Goal: Information Seeking & Learning: Check status

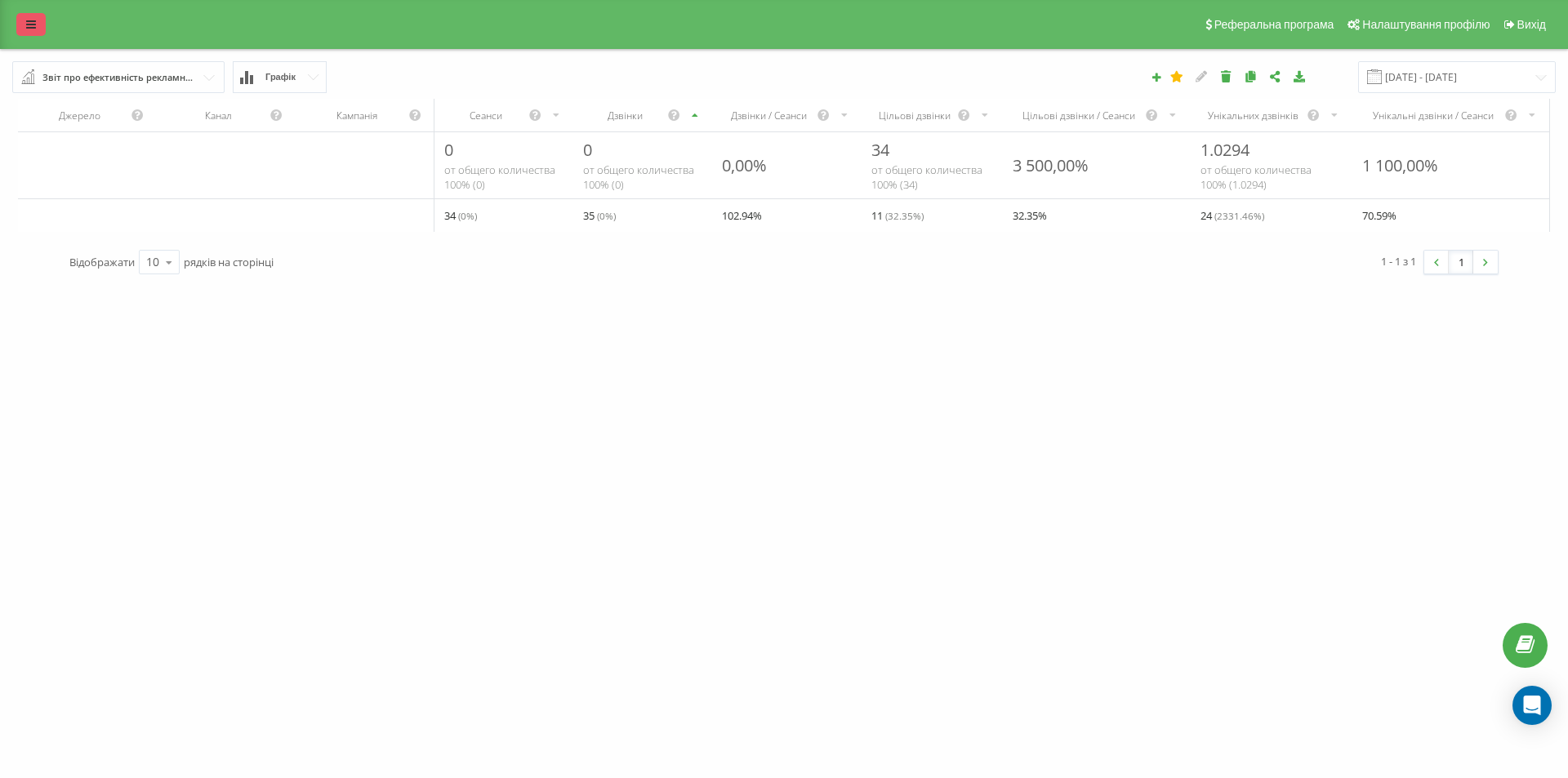
click at [34, 23] on icon at bounding box center [30, 24] width 10 height 12
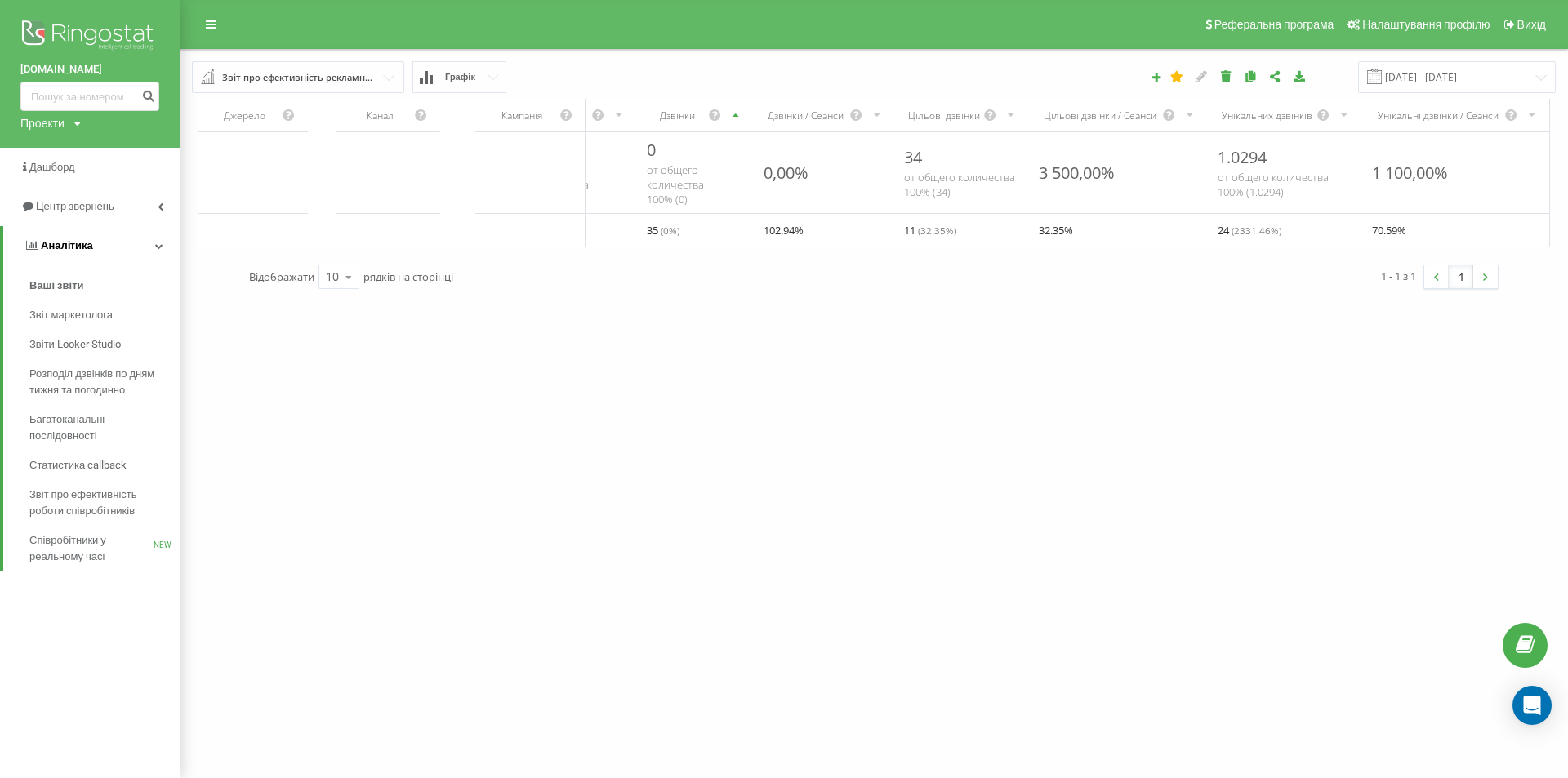
click at [71, 241] on span "Аналiтика" at bounding box center [67, 246] width 53 height 12
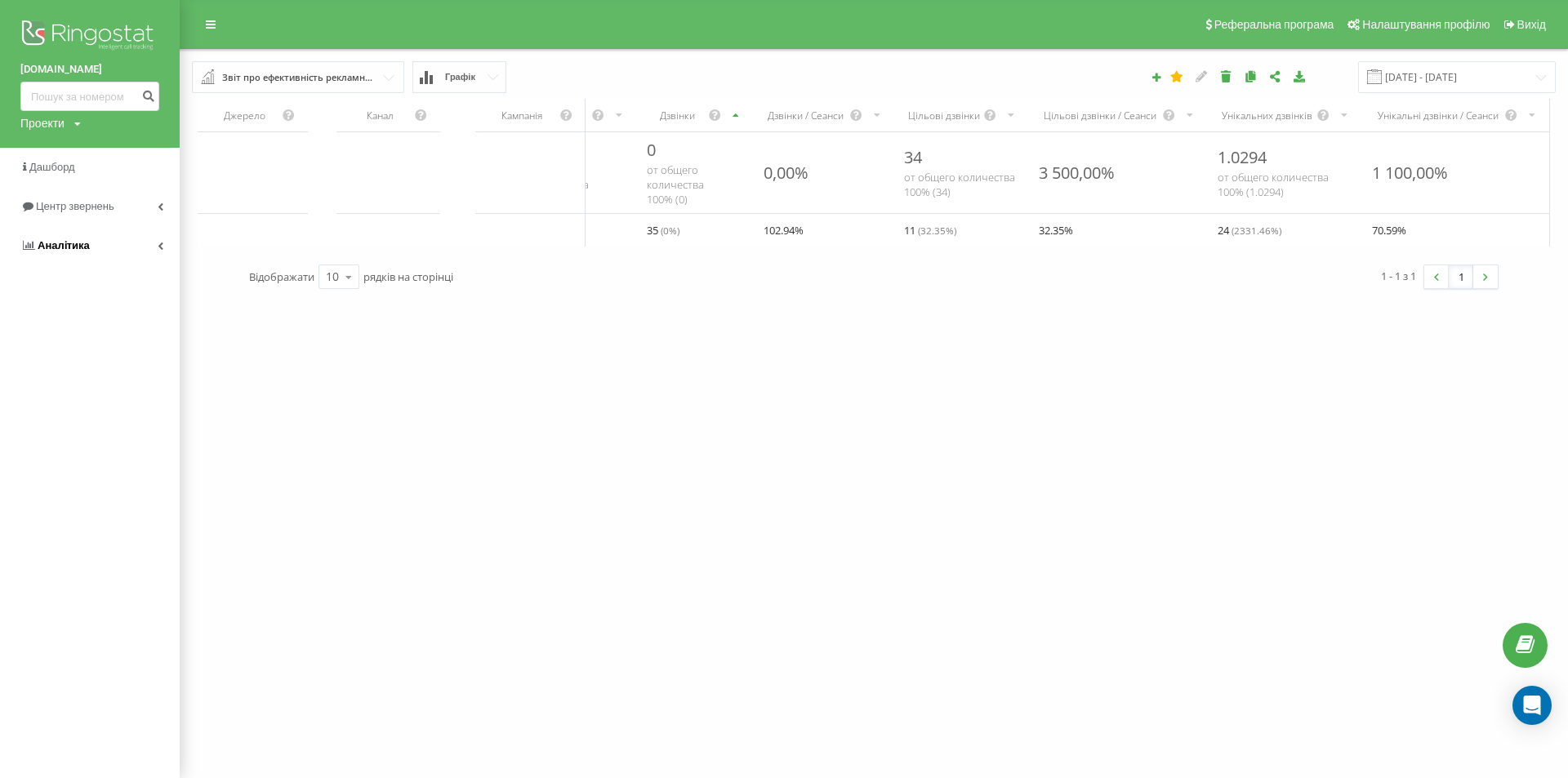
click at [71, 241] on span "Аналiтика" at bounding box center [63, 246] width 53 height 12
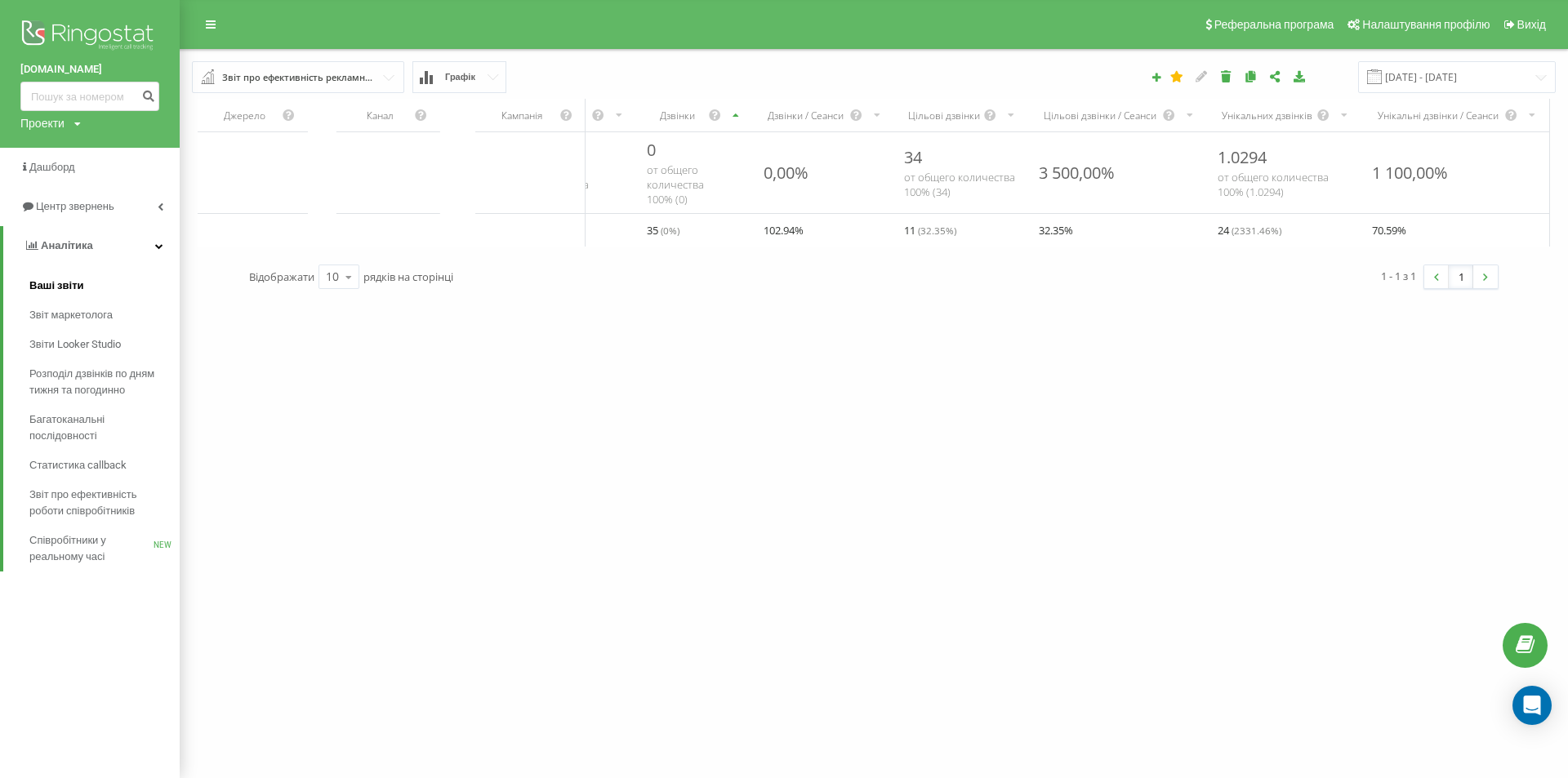
click at [79, 281] on span "Ваші звіти" at bounding box center [56, 286] width 54 height 16
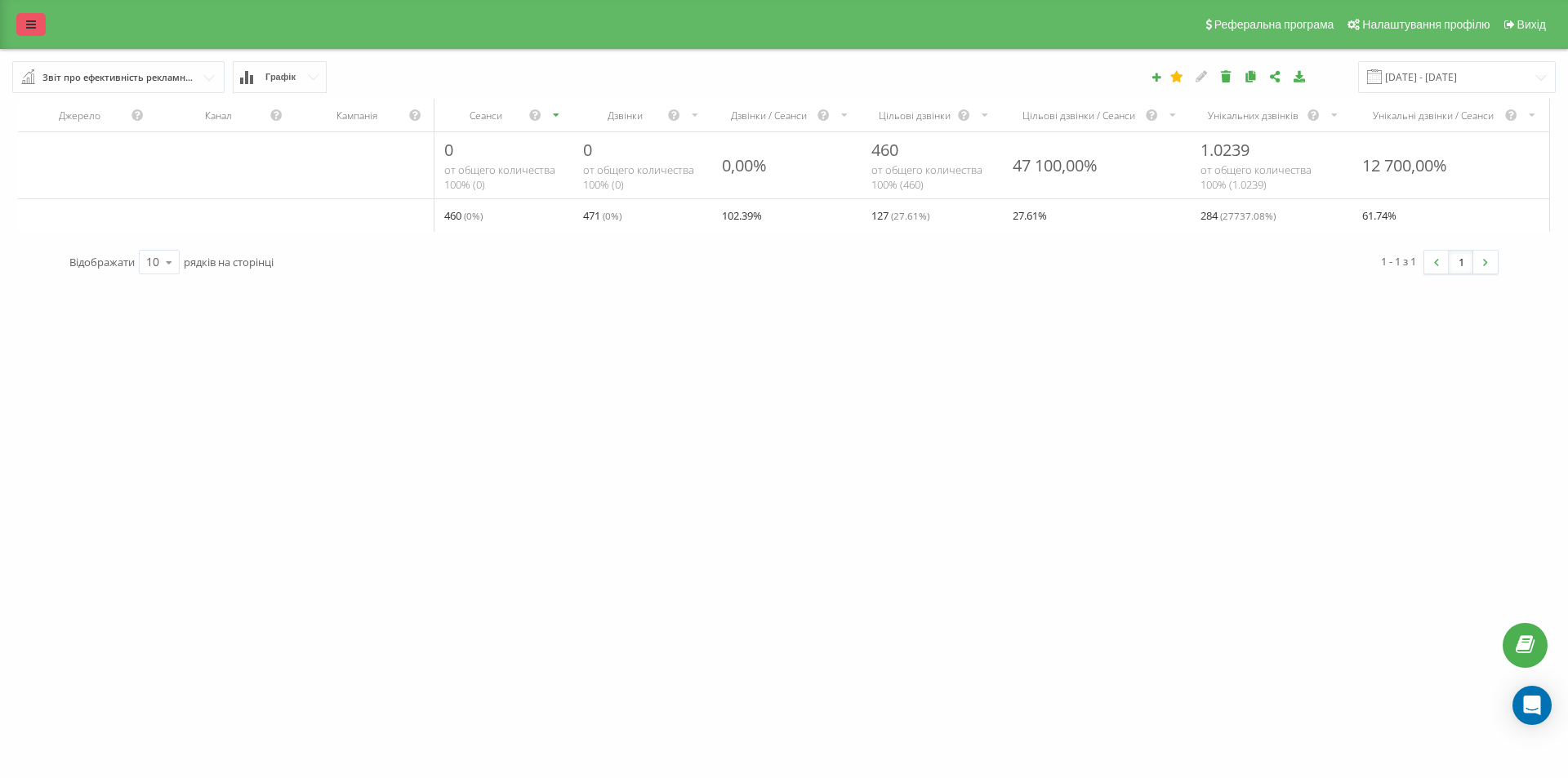
click at [25, 25] on link at bounding box center [30, 25] width 29 height 23
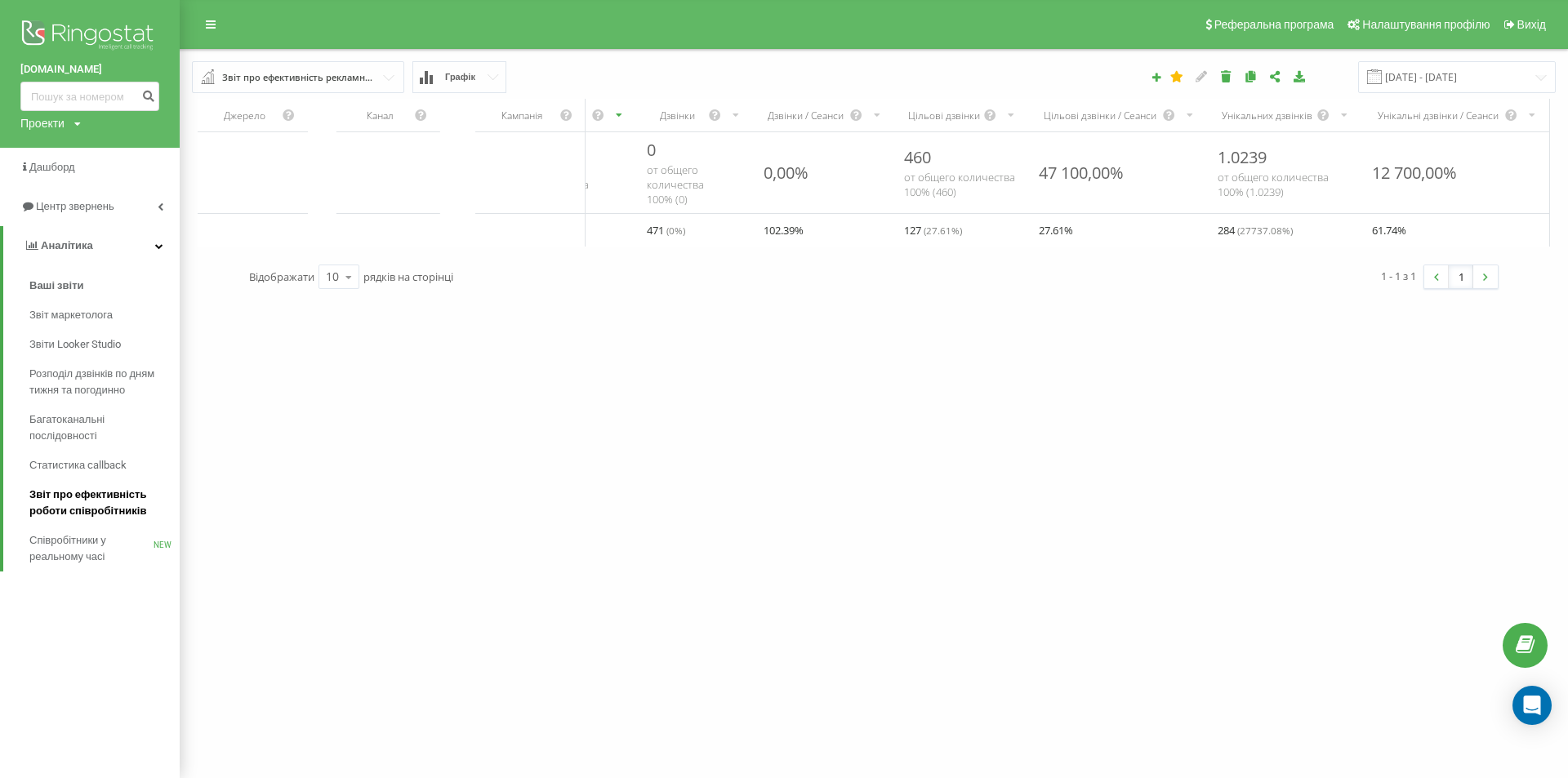
click at [85, 505] on span "Звіт про ефективність роботи співробітників" at bounding box center [101, 503] width 142 height 33
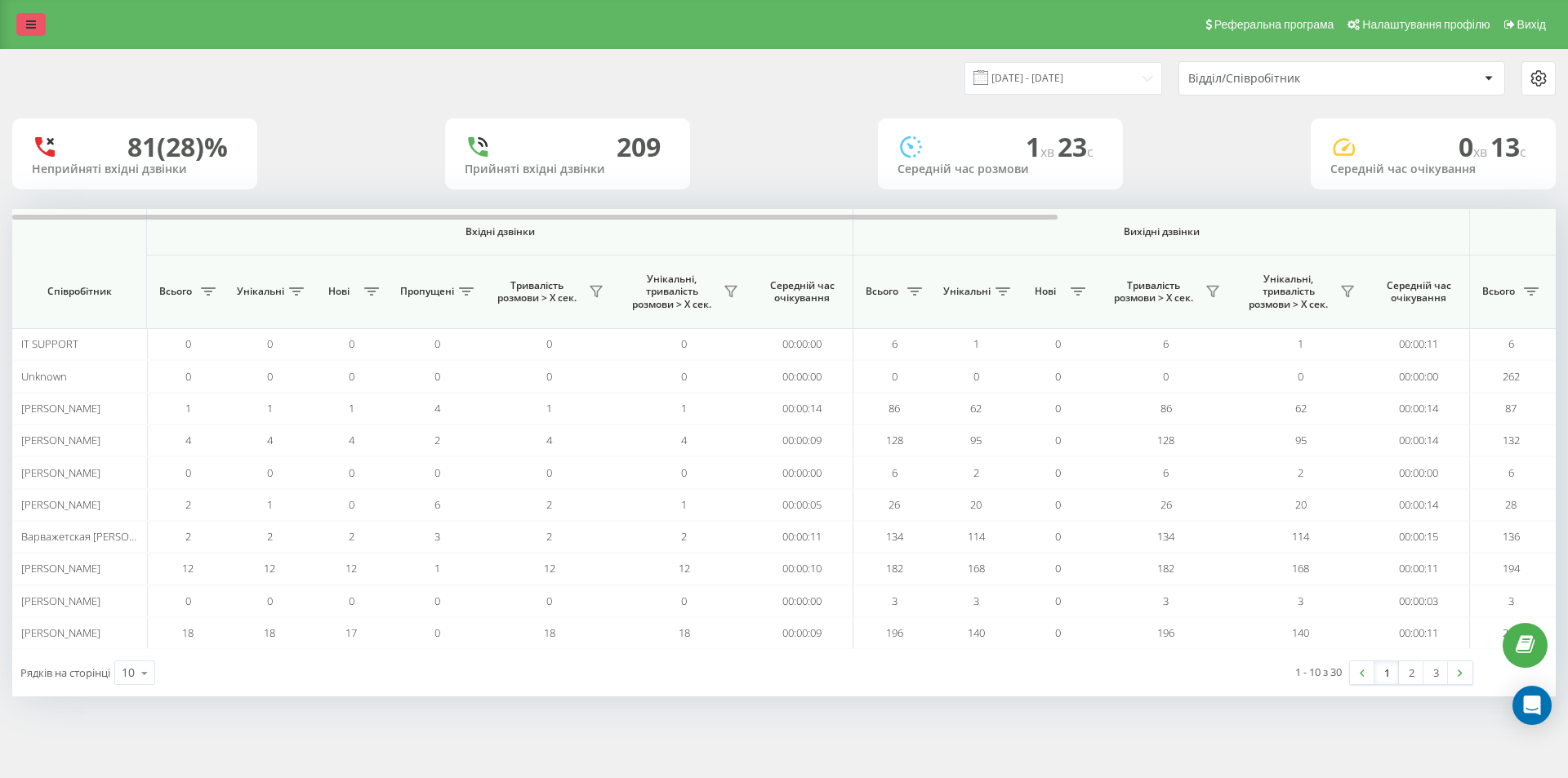
click at [30, 21] on icon at bounding box center [30, 24] width 10 height 12
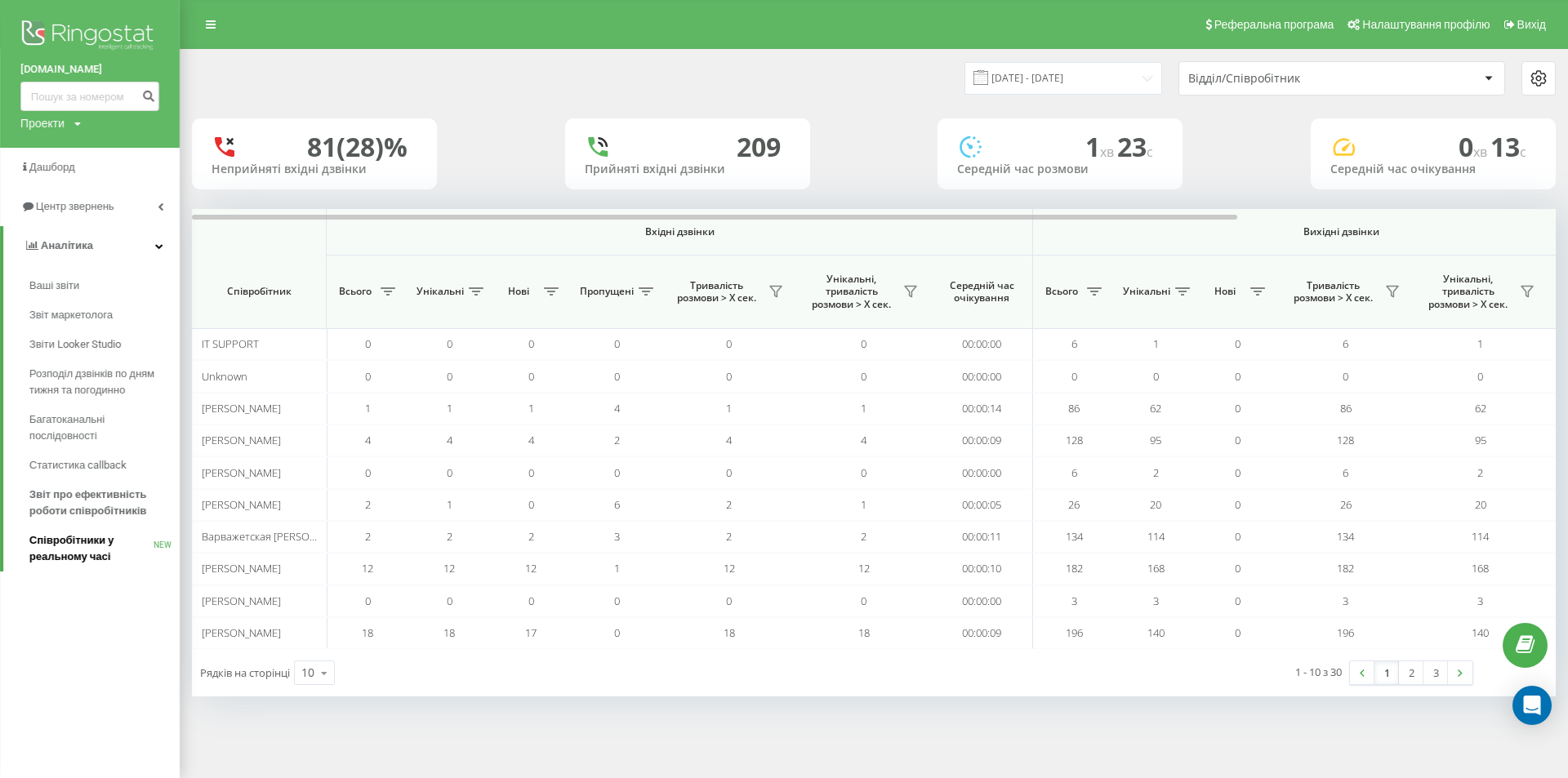
click at [54, 547] on span "Співробітники у реальному часі" at bounding box center [91, 548] width 124 height 33
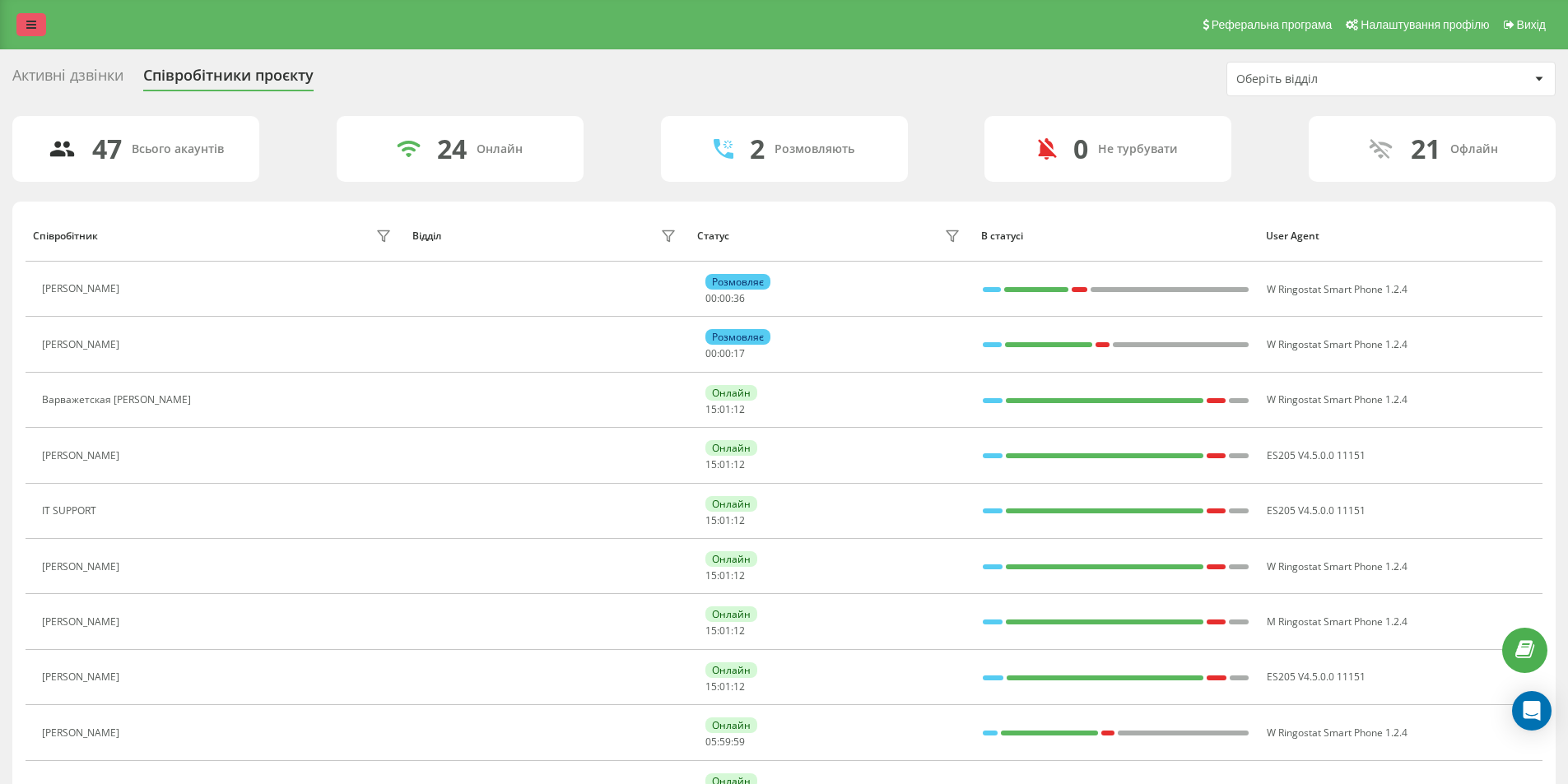
click at [25, 23] on link at bounding box center [31, 25] width 30 height 23
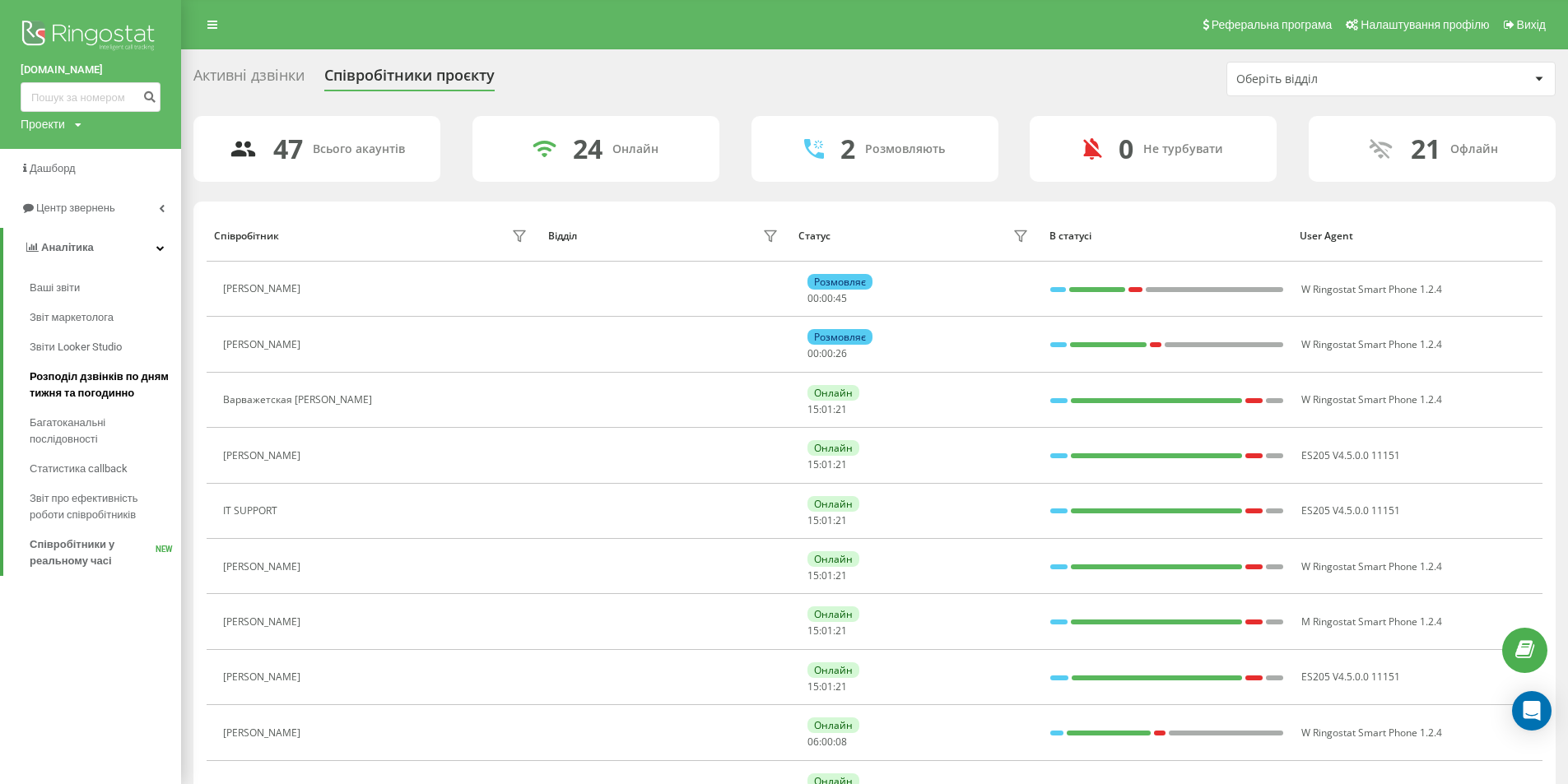
click at [83, 380] on span "Розподіл дзвінків по дням тижня та погодинно" at bounding box center [101, 385] width 144 height 33
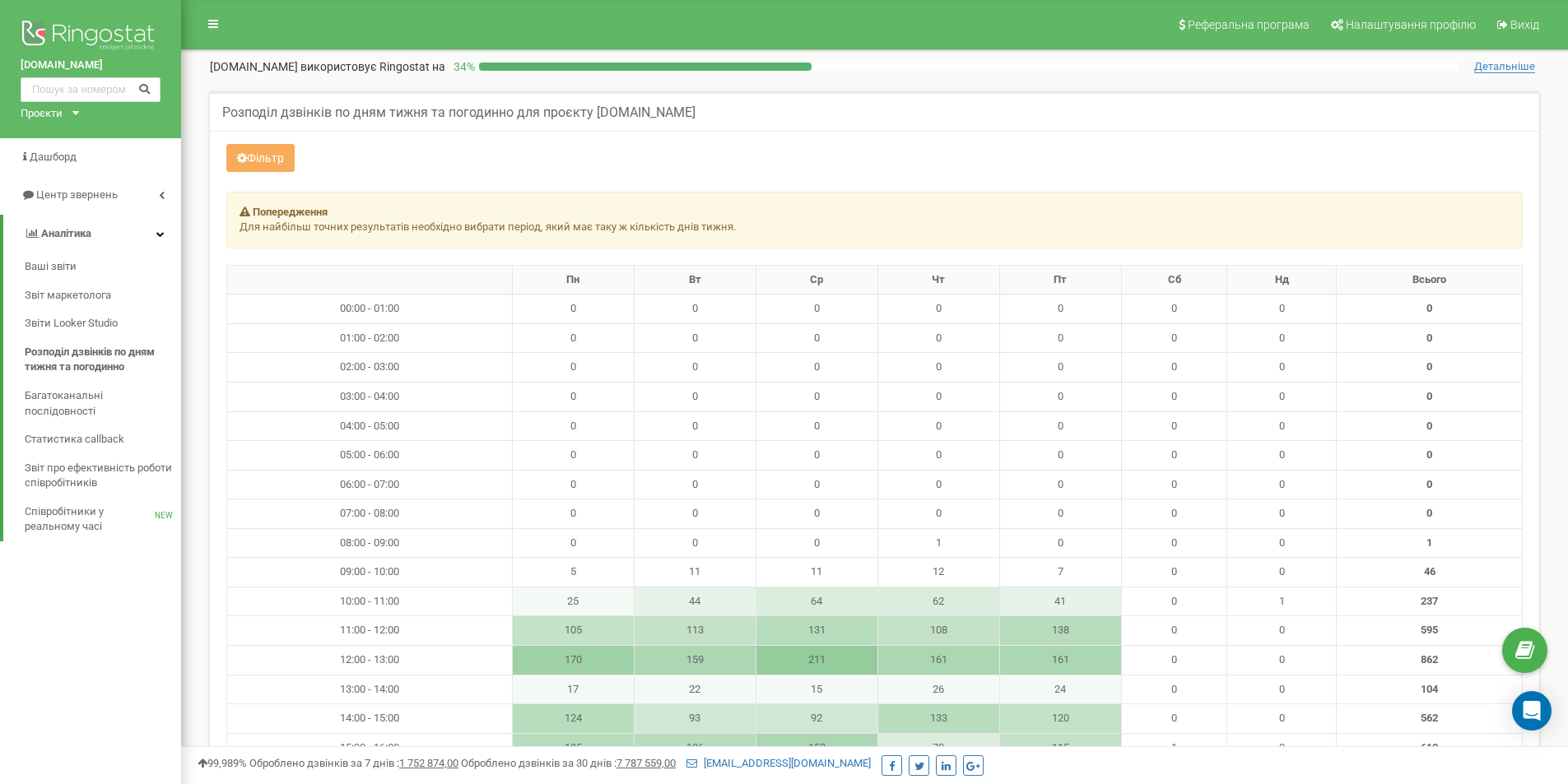
click at [501, 152] on div "Фільтр" at bounding box center [874, 160] width 1321 height 32
click at [1537, 706] on icon "Open Intercom Messenger" at bounding box center [1530, 710] width 19 height 22
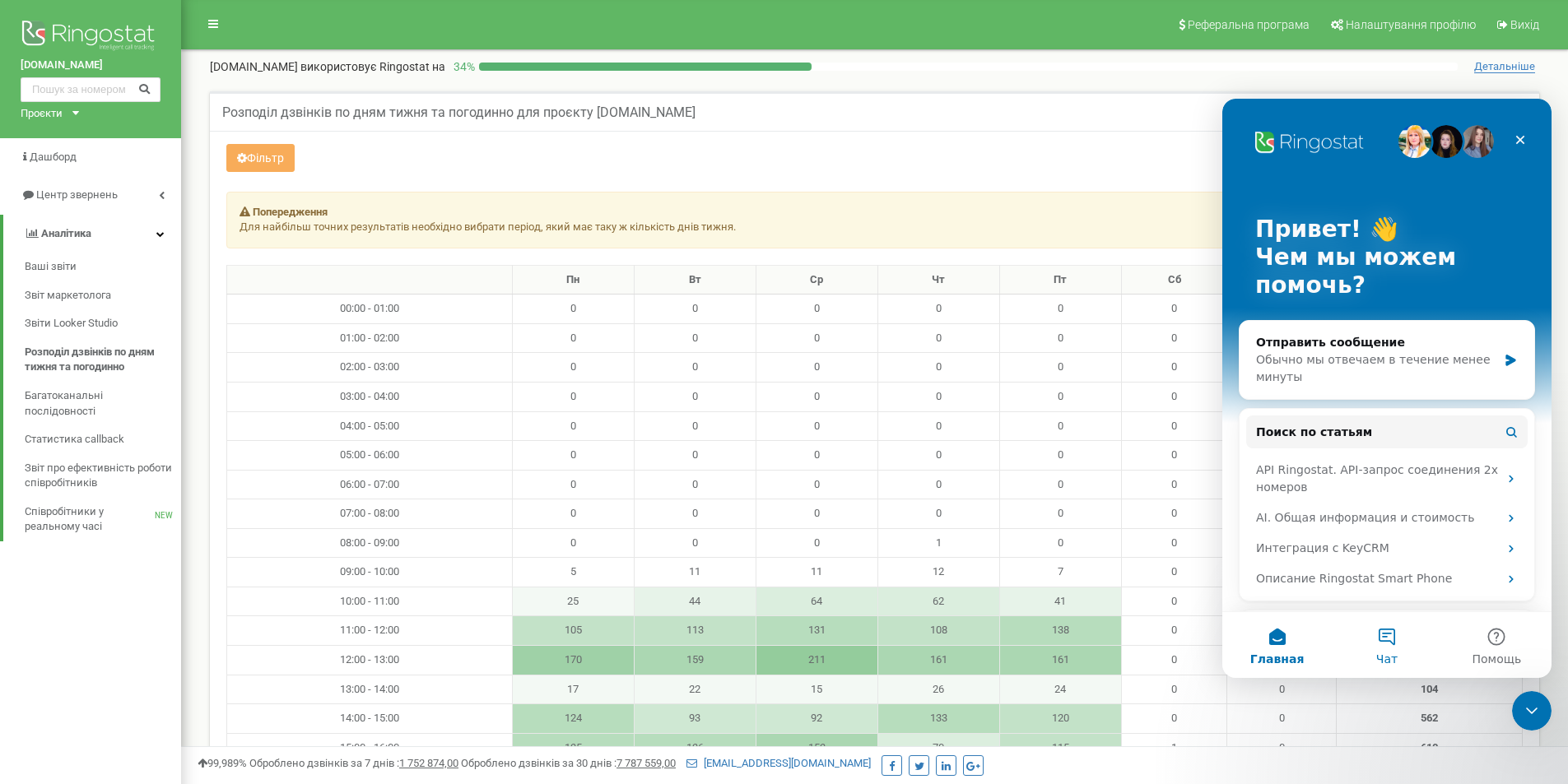
click at [1383, 632] on button "Чат" at bounding box center [1387, 644] width 109 height 65
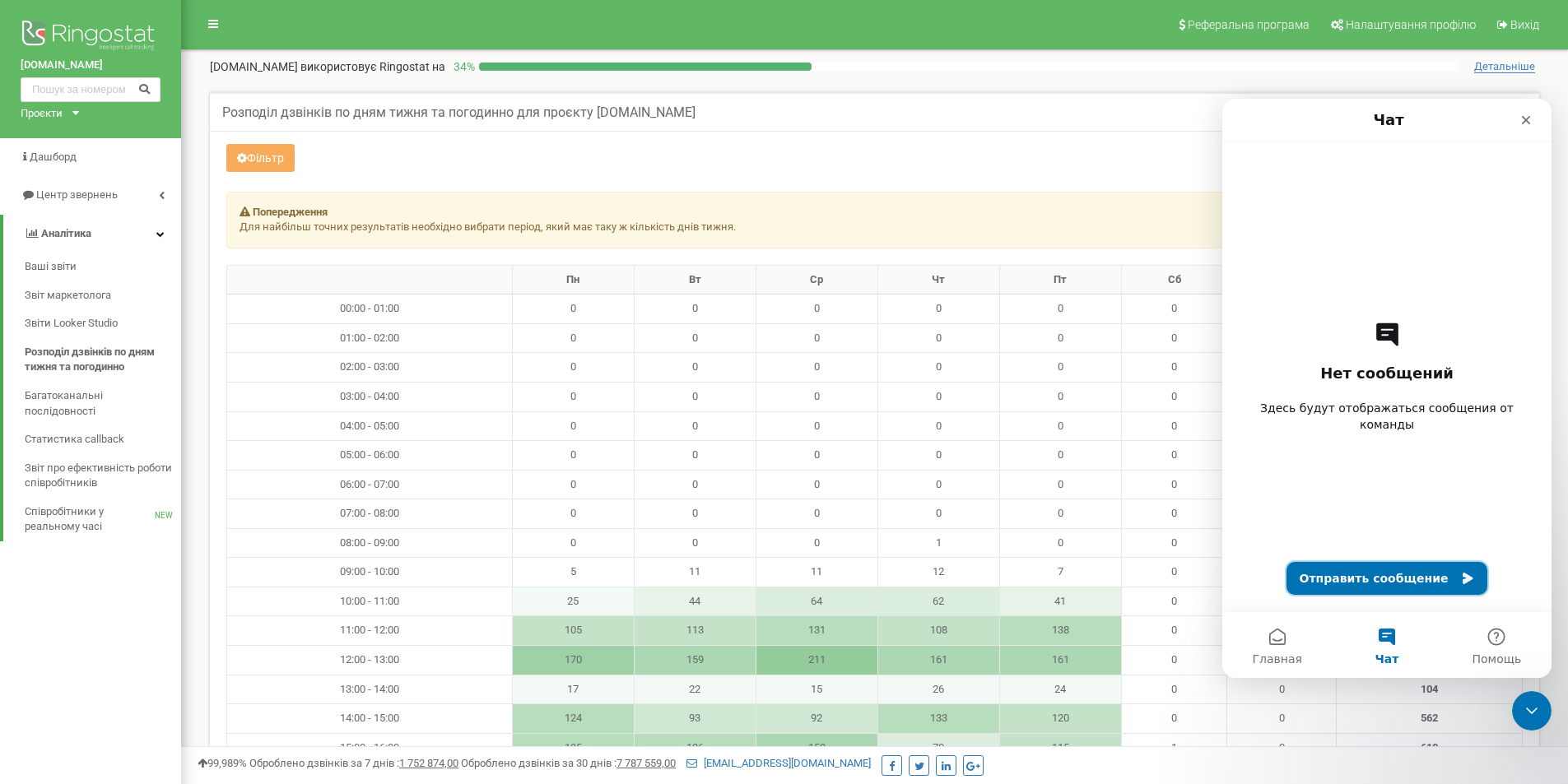
click at [1383, 575] on button "Отправить сообщение" at bounding box center [1387, 578] width 202 height 33
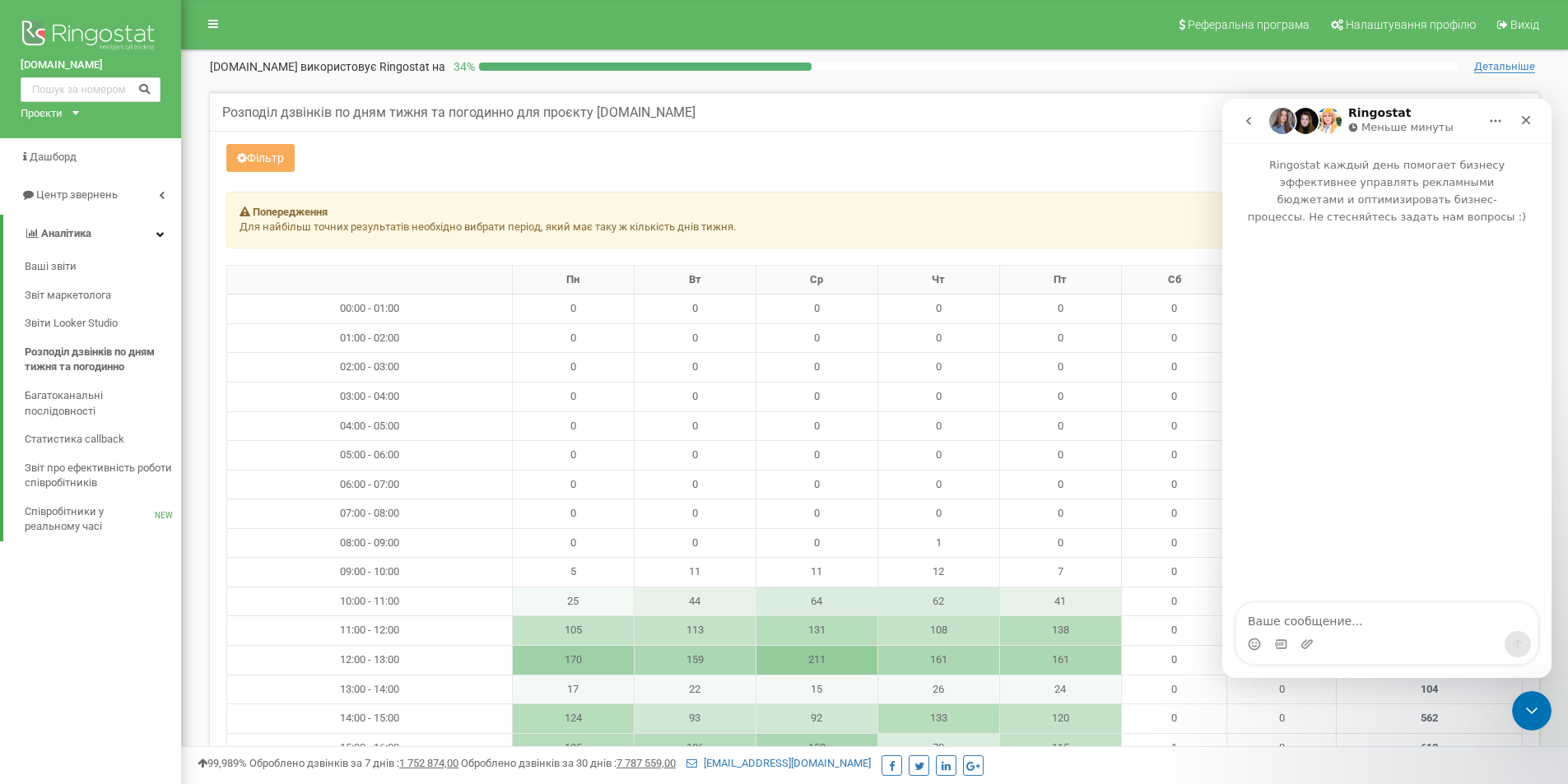
click at [1345, 614] on textarea "Ваше сообщение..." at bounding box center [1387, 616] width 302 height 28
type textarea "l"
type textarea "доброго дня, де дивитися дзвінки інших користувачів, у мене рівень Аналітик"
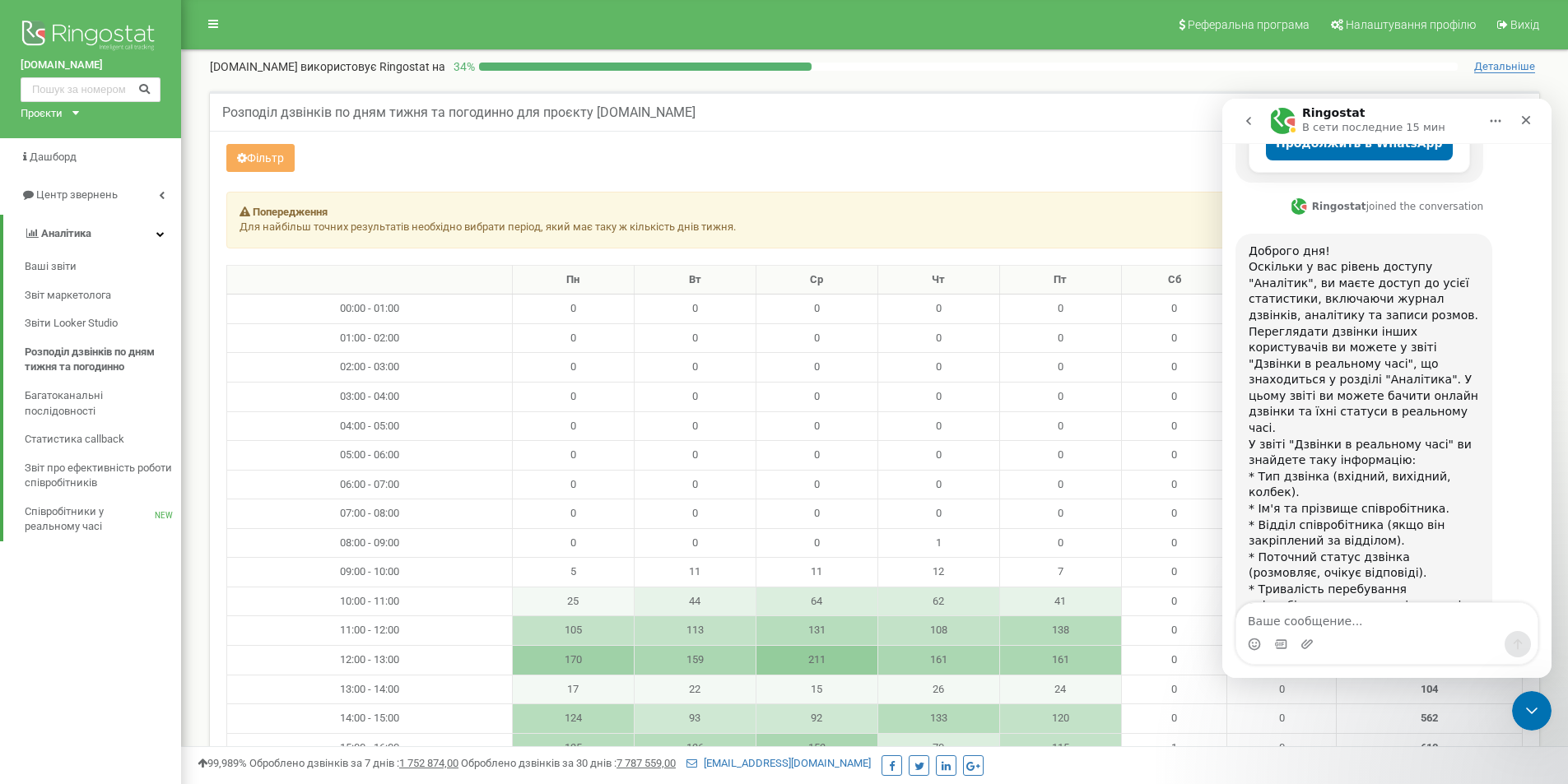
scroll to position [391, 0]
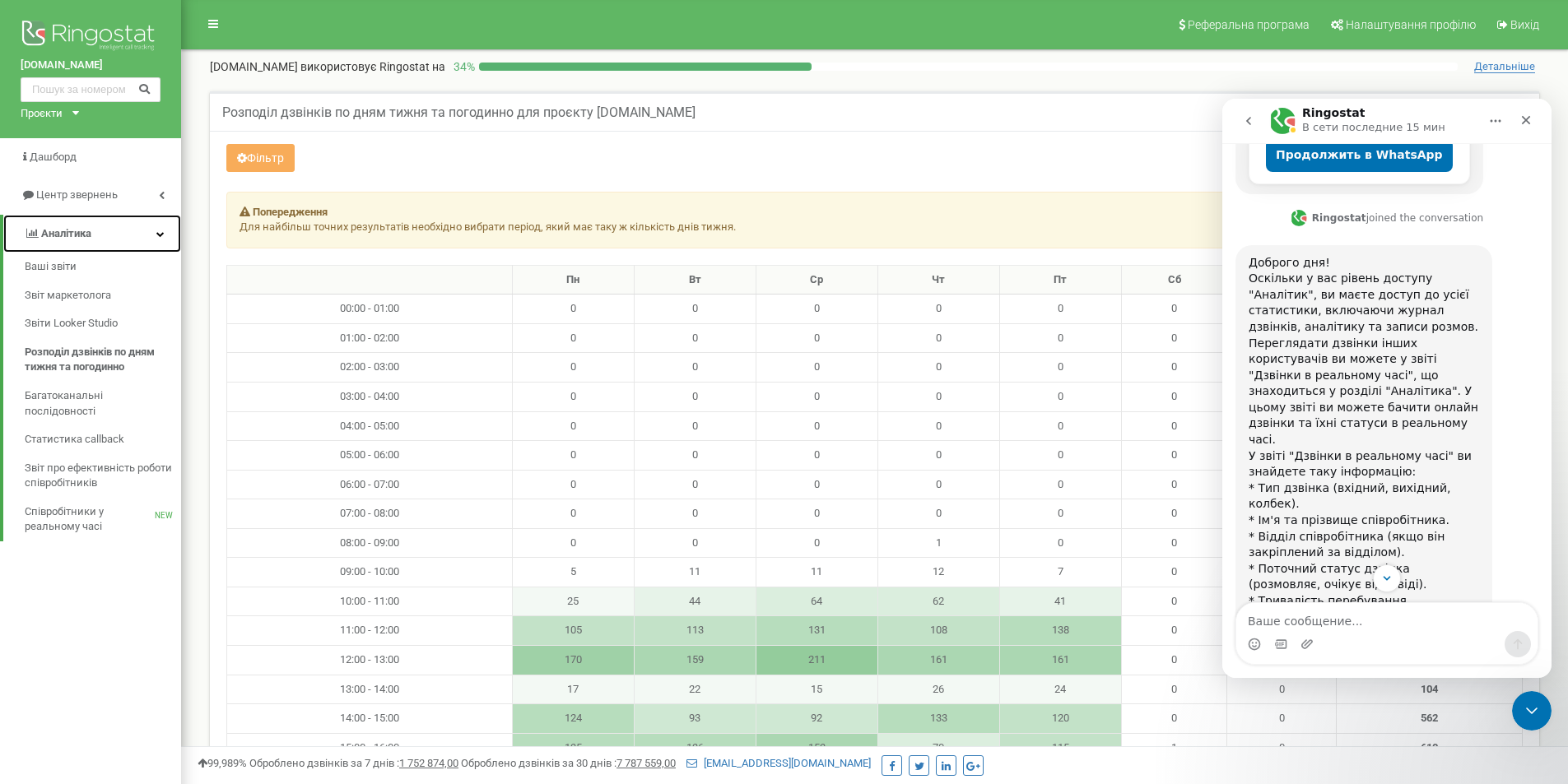
click at [85, 223] on link "Аналiтика" at bounding box center [92, 233] width 178 height 39
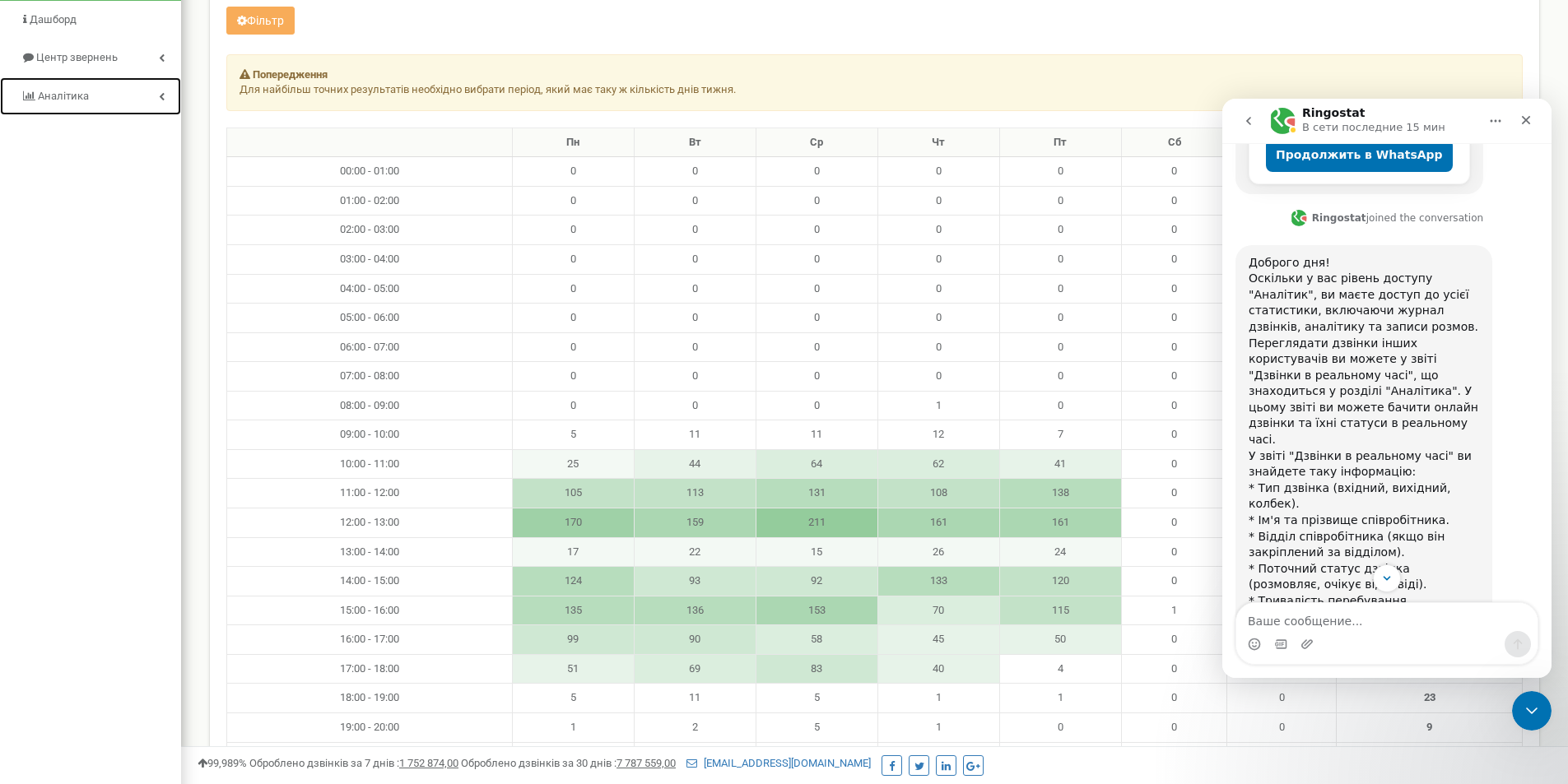
scroll to position [0, 0]
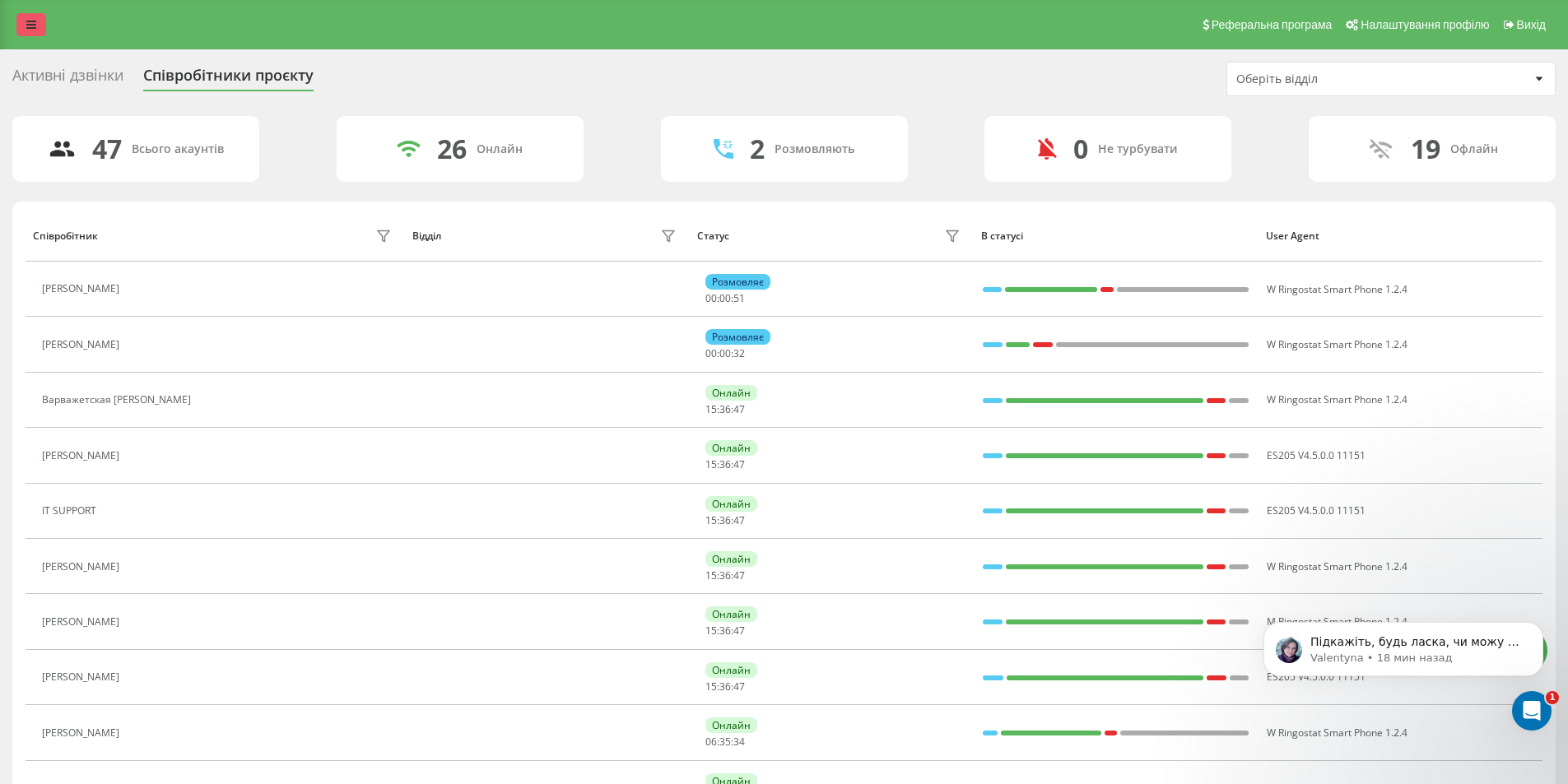
click at [33, 31] on link at bounding box center [31, 25] width 30 height 23
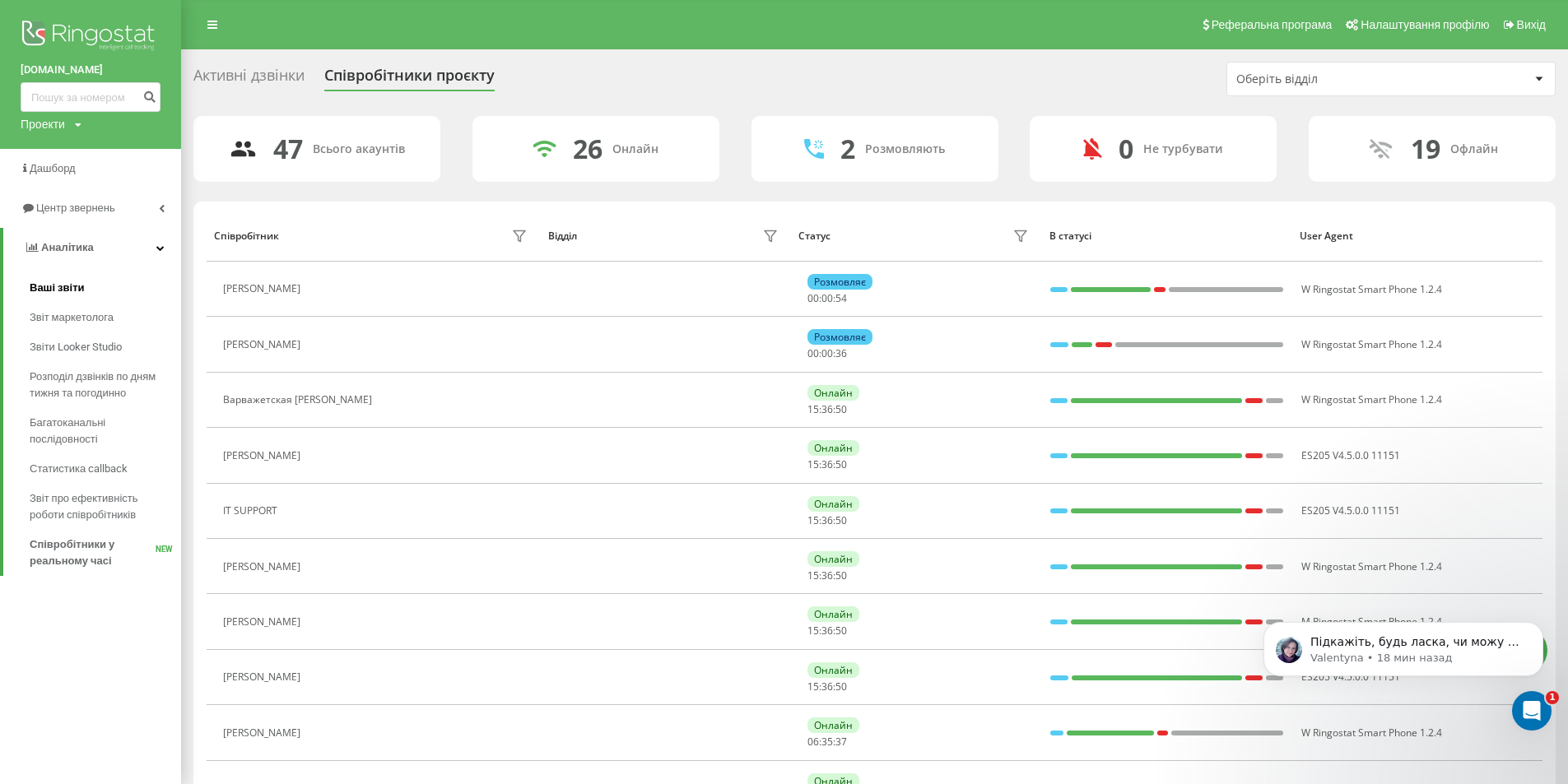
click at [71, 294] on span "Ваші звіти" at bounding box center [57, 288] width 55 height 16
click at [100, 252] on link "Аналiтика" at bounding box center [92, 248] width 178 height 39
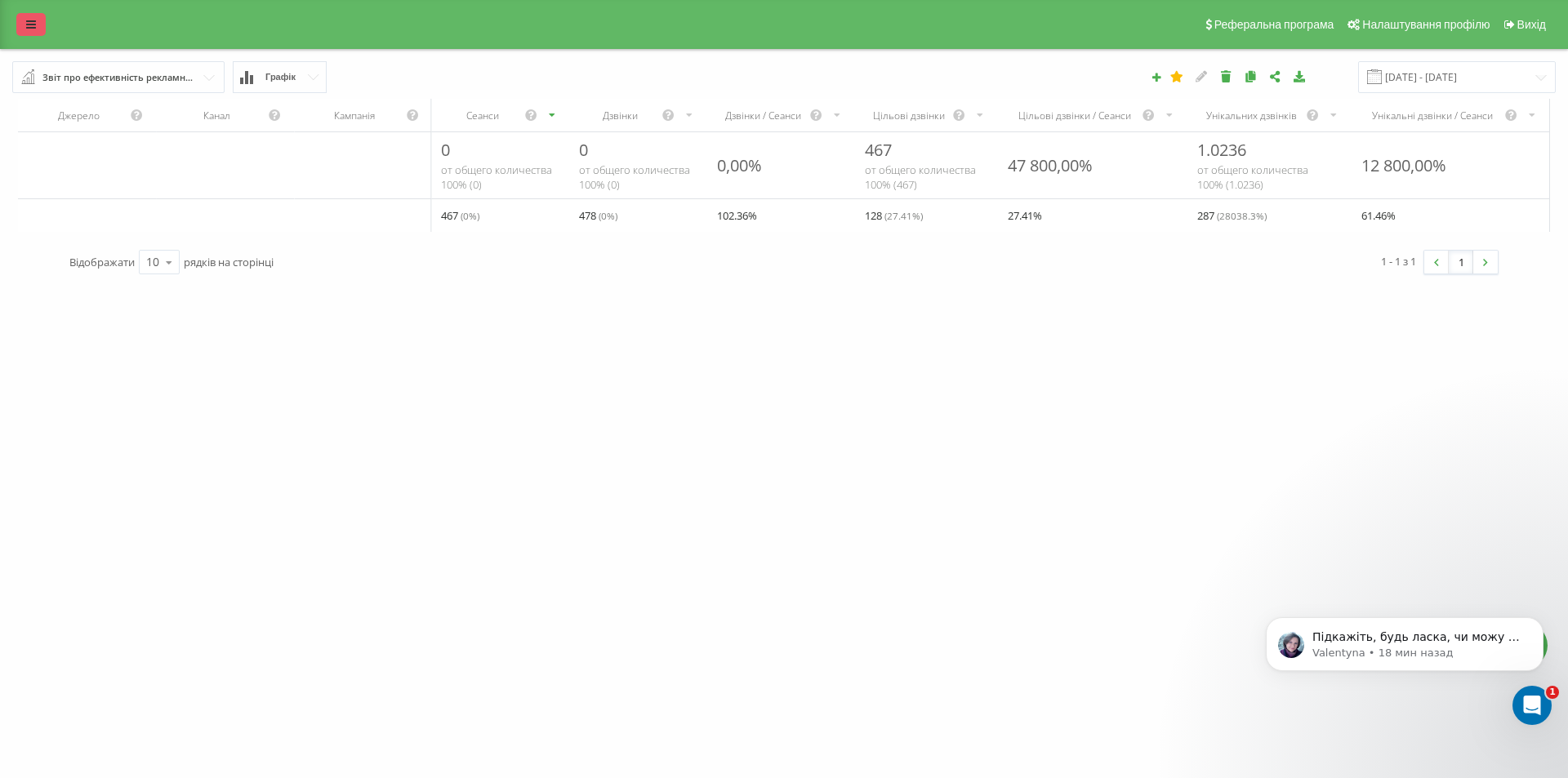
click at [30, 20] on icon at bounding box center [30, 24] width 10 height 12
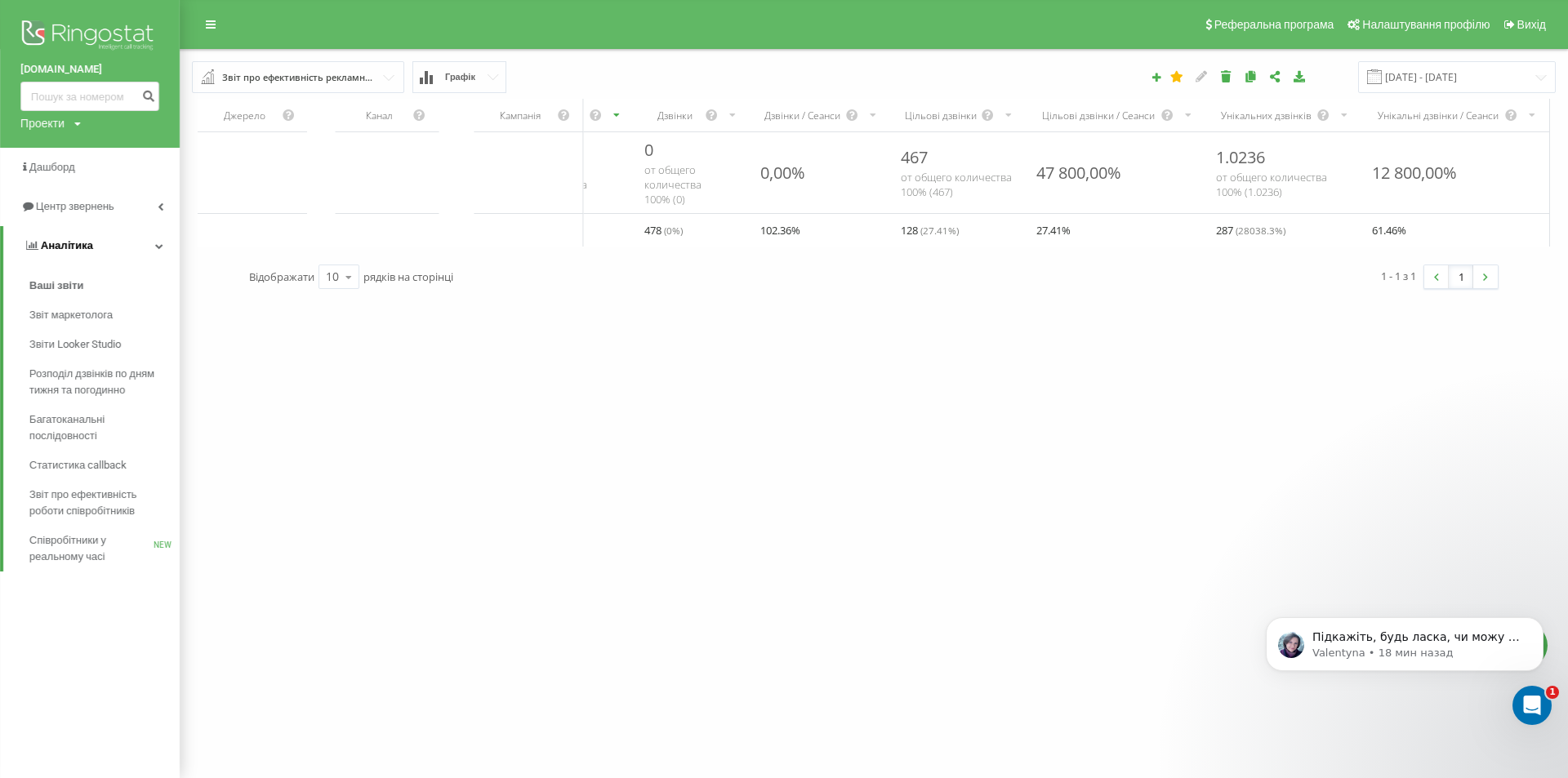
click at [87, 245] on span "Аналiтика" at bounding box center [67, 246] width 53 height 12
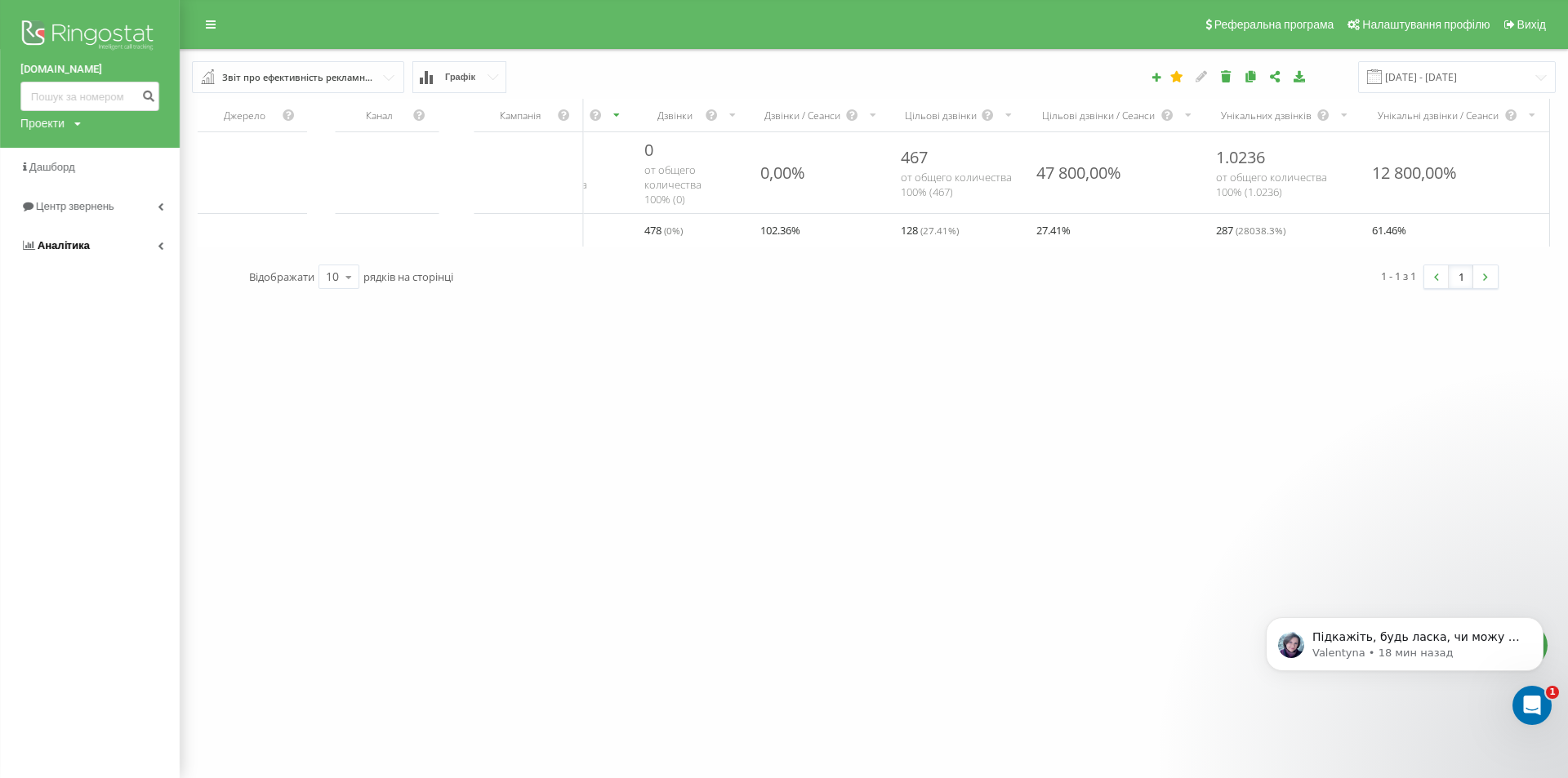
click at [152, 245] on link "Аналiтика" at bounding box center [90, 246] width 180 height 39
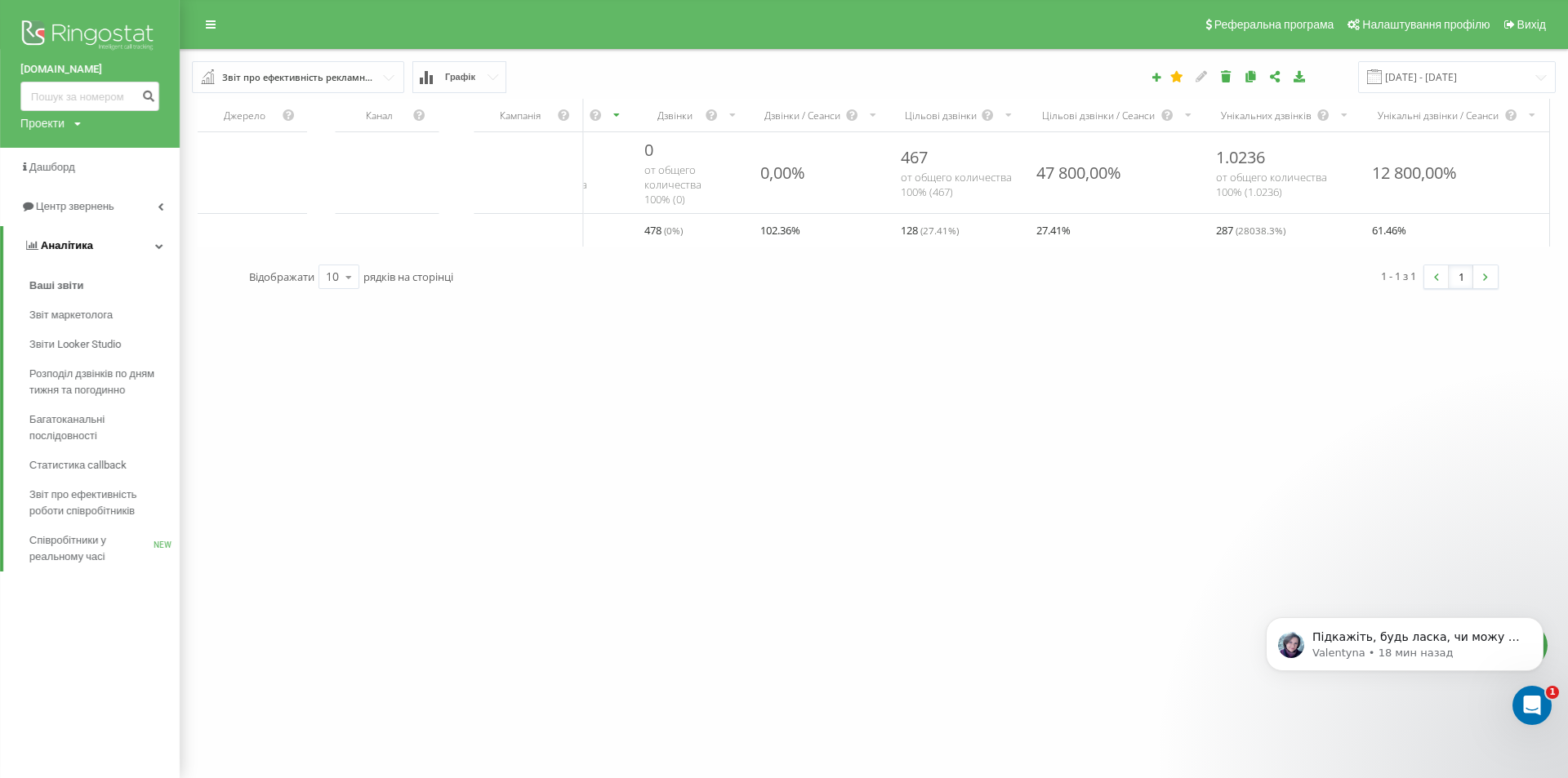
click at [158, 245] on icon at bounding box center [158, 245] width 8 height 8
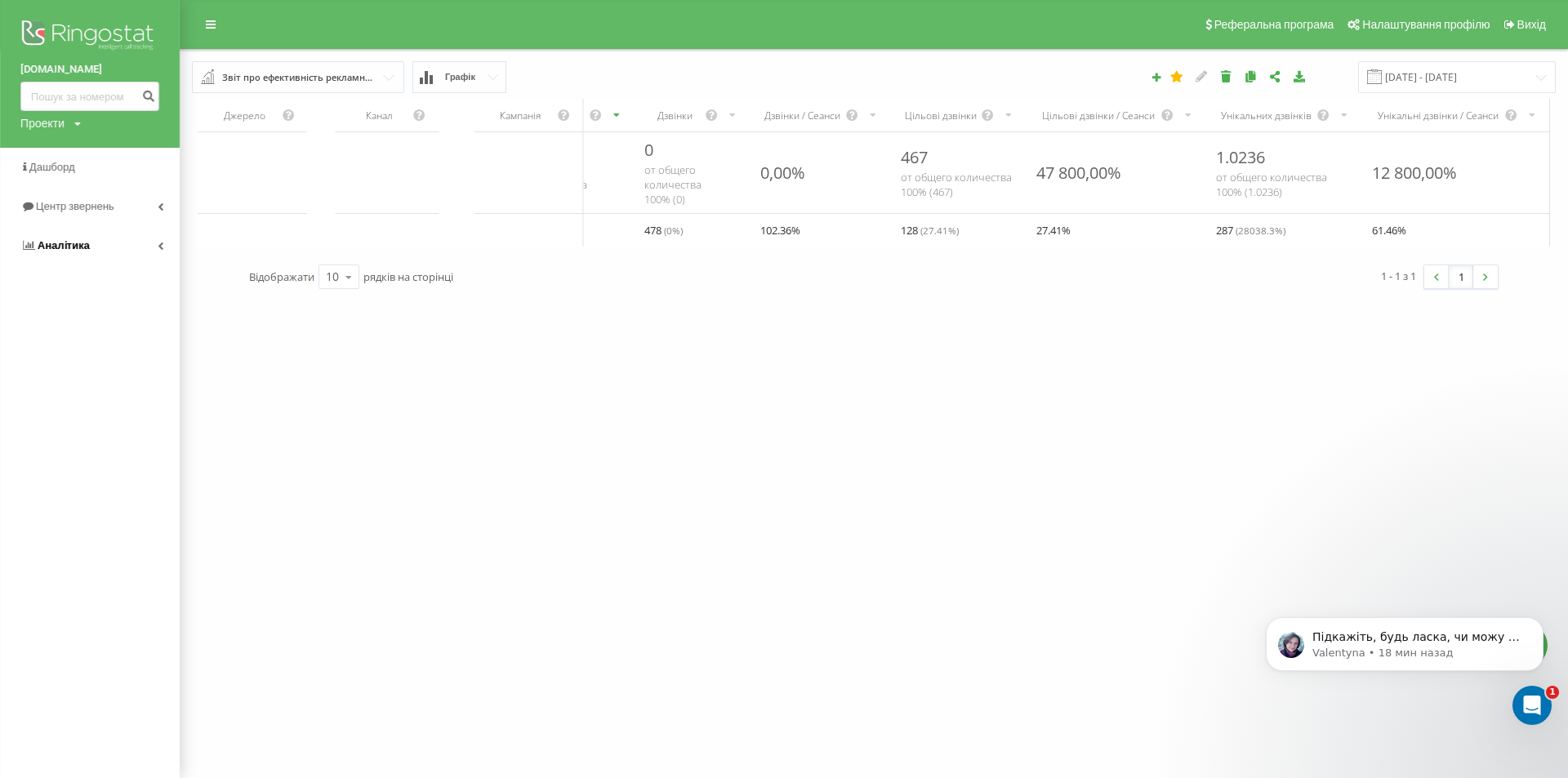
click at [160, 245] on icon at bounding box center [160, 245] width 5 height 8
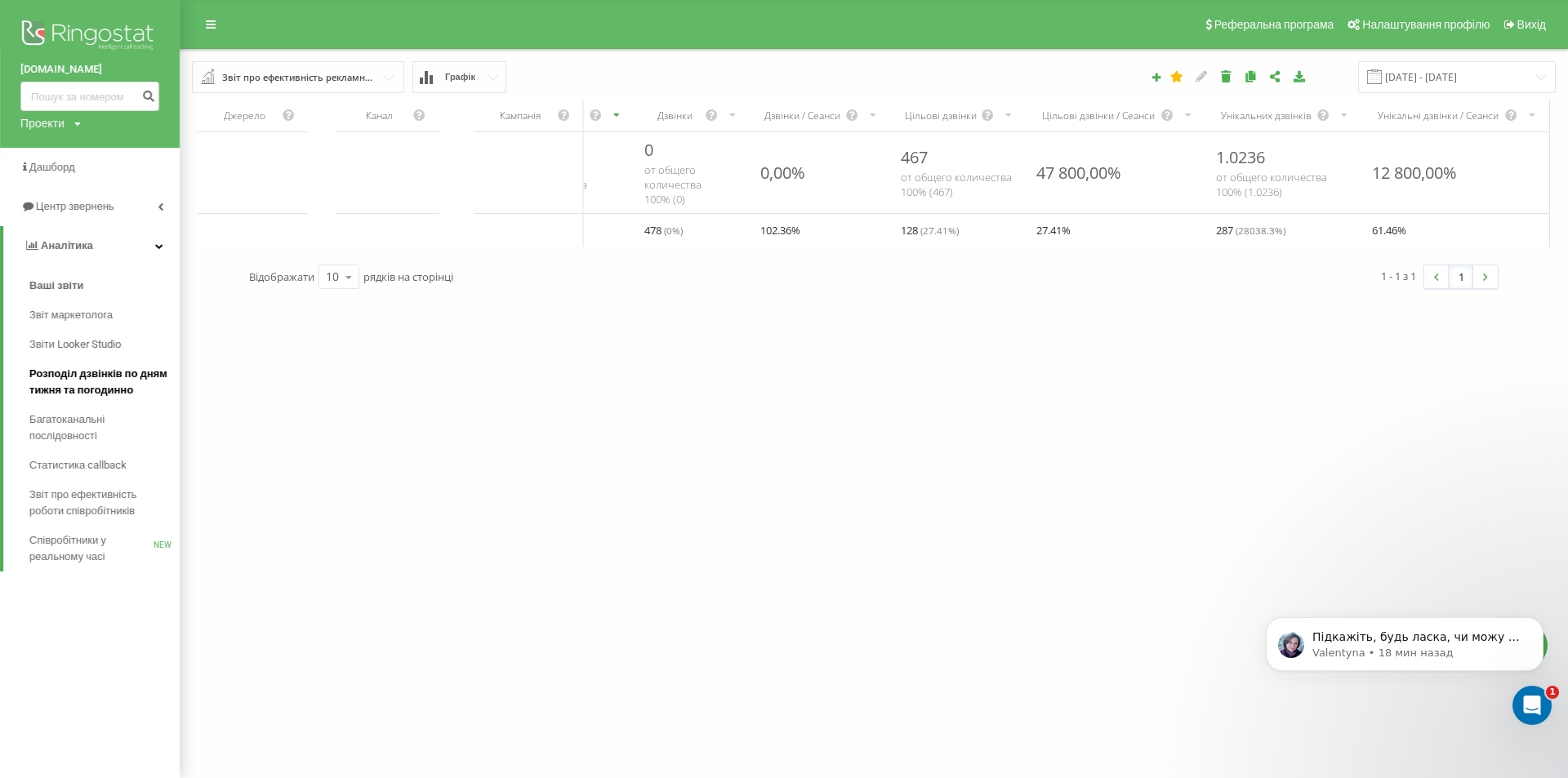
click at [118, 374] on span "Розподіл дзвінків по дням тижня та погодинно" at bounding box center [101, 382] width 142 height 33
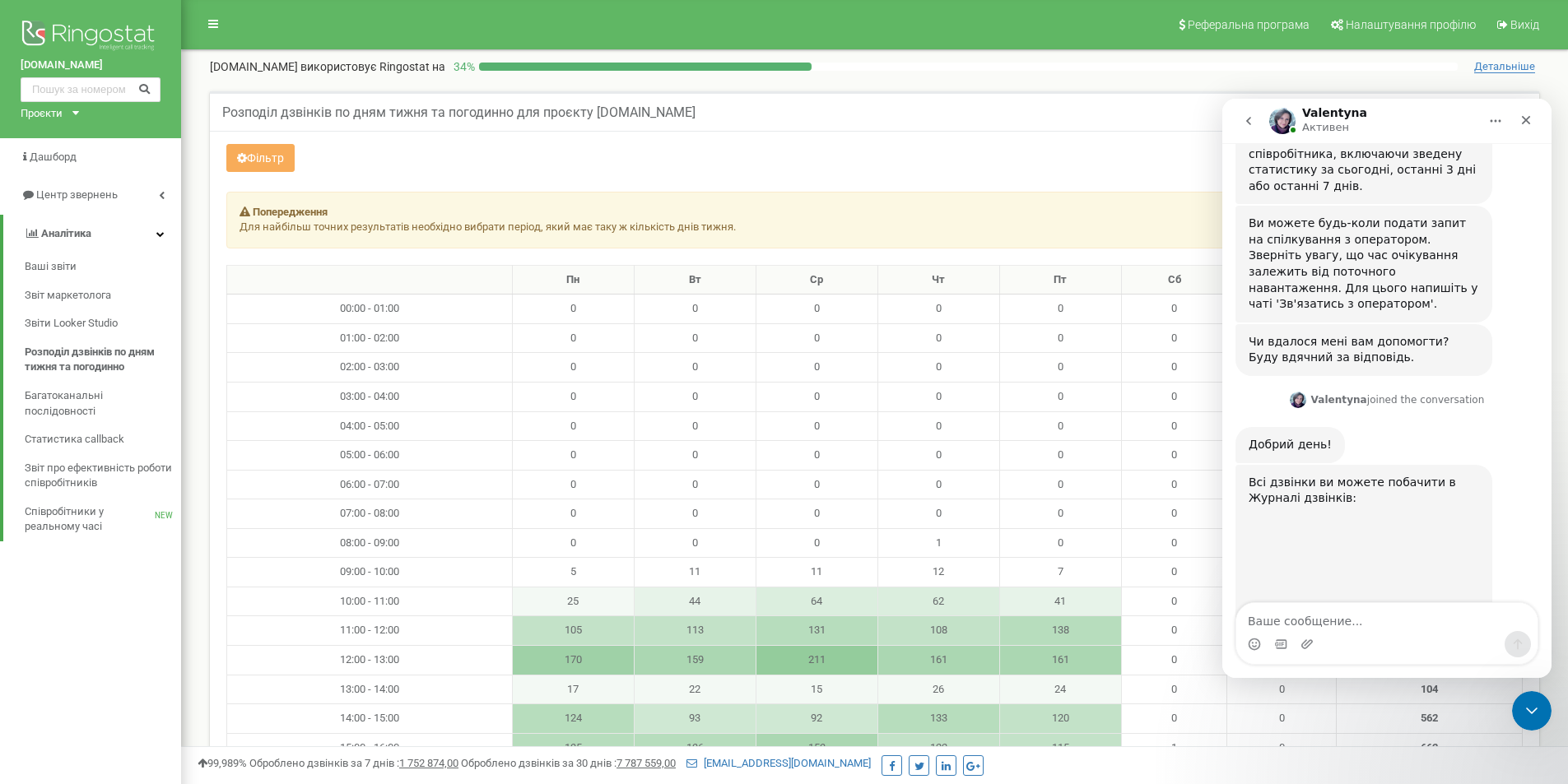
scroll to position [1112, 0]
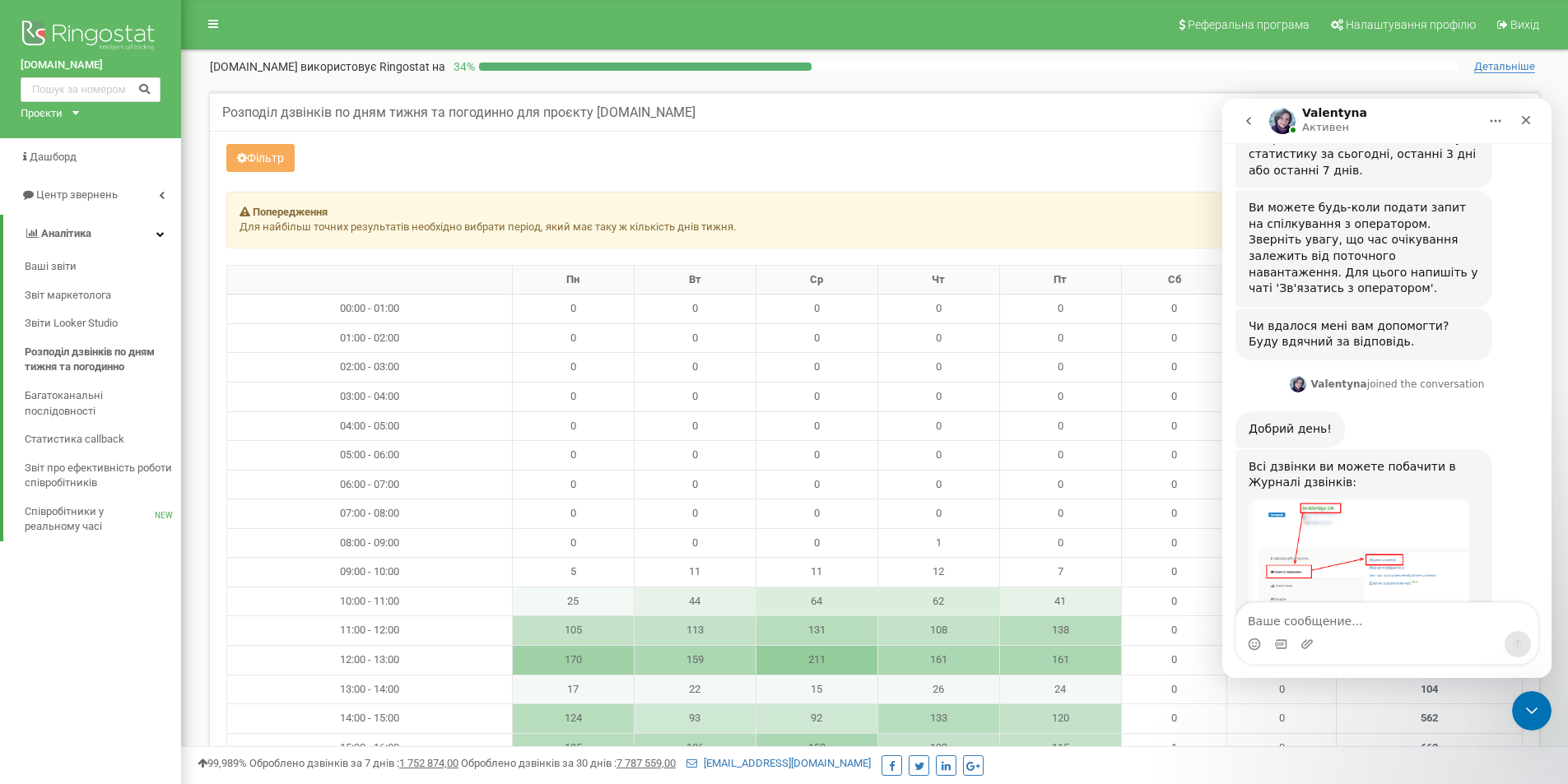
click at [1342, 500] on img "Valentyna говорит…" at bounding box center [1359, 567] width 221 height 135
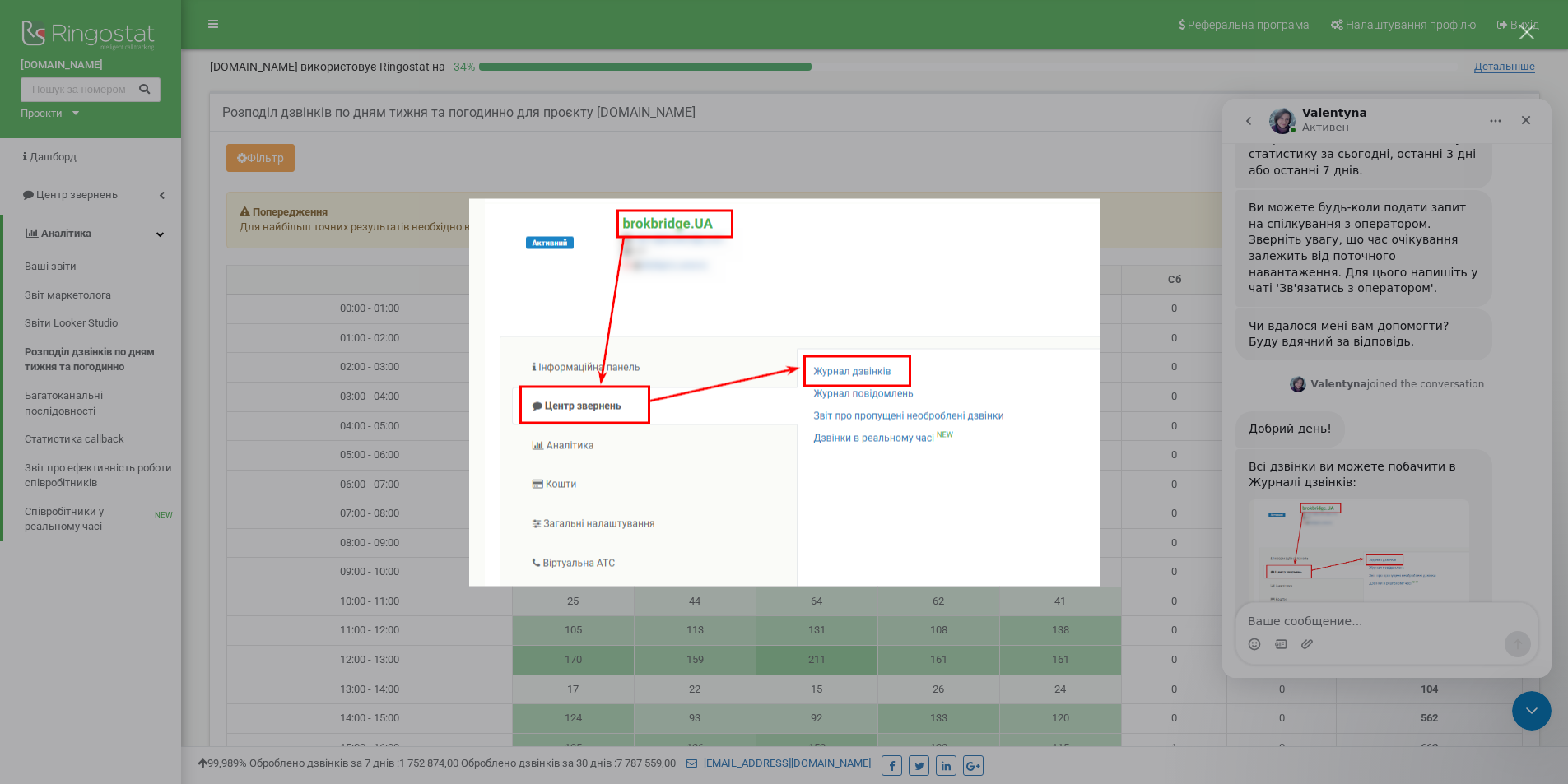
click at [88, 192] on div "Мессенджер Intercom" at bounding box center [784, 392] width 1568 height 784
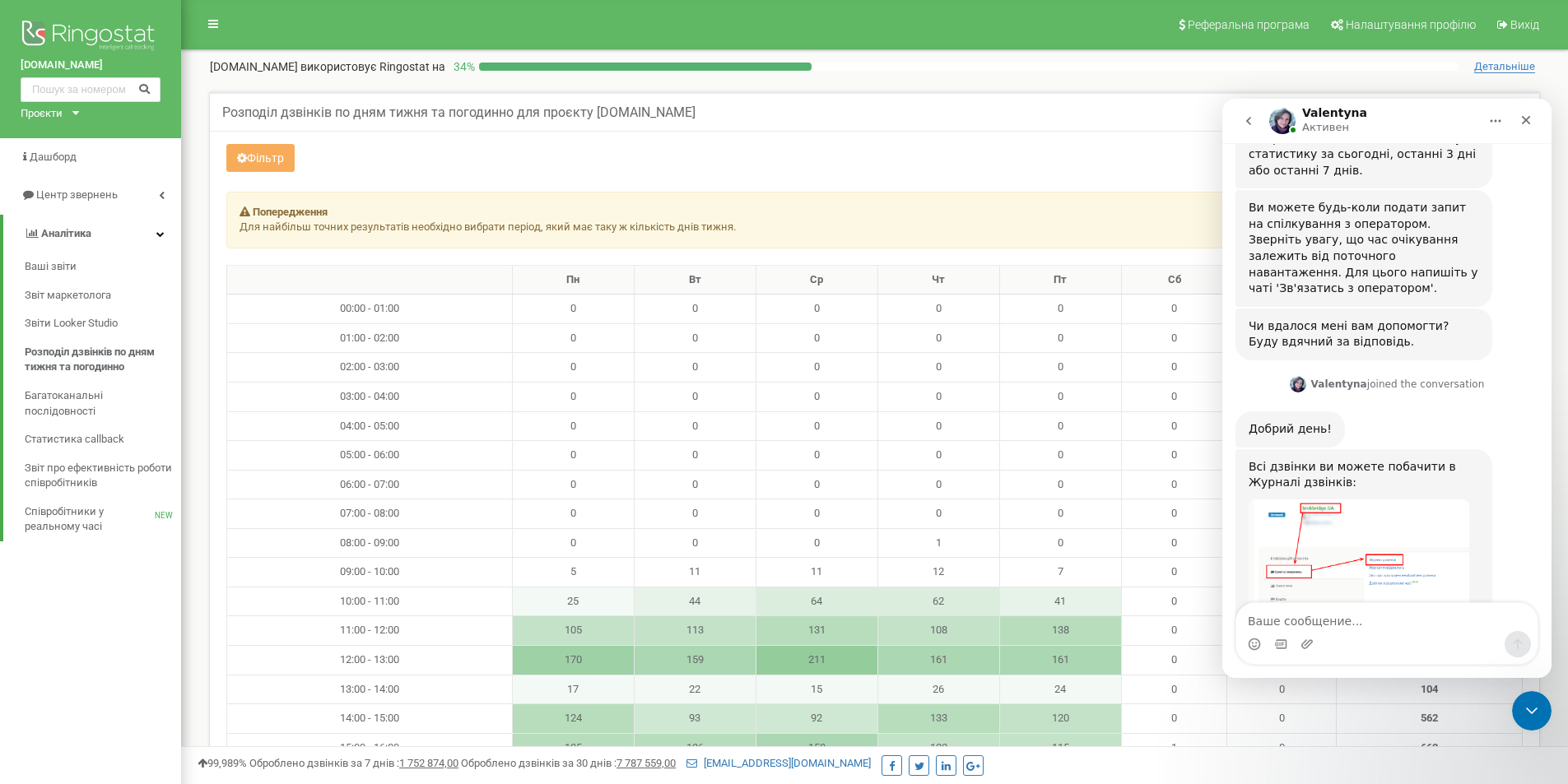
click at [1424, 116] on div "Valentyna Активен" at bounding box center [1373, 121] width 209 height 29
click at [1235, 120] on button "go back" at bounding box center [1248, 120] width 31 height 31
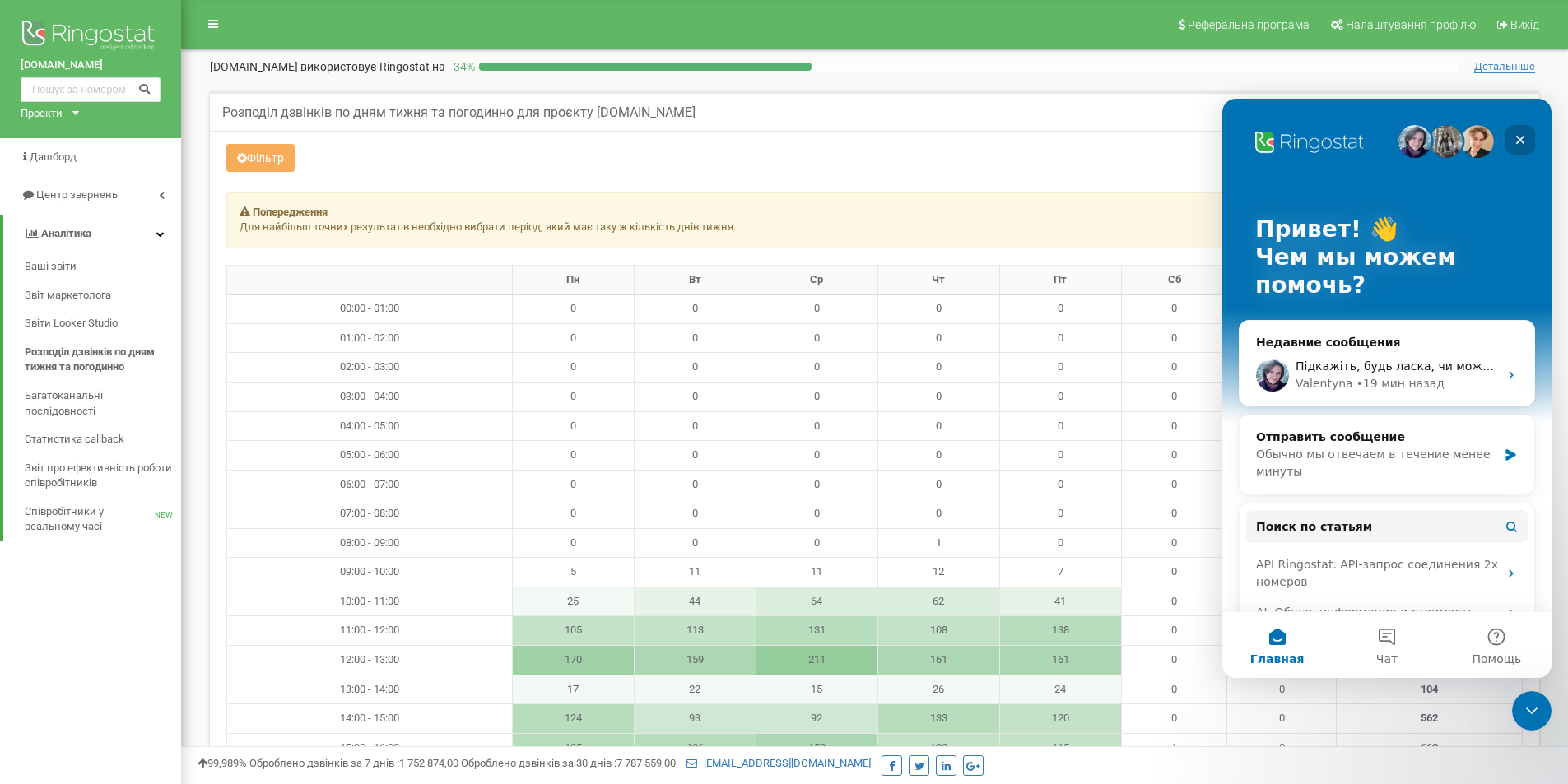
click at [1529, 134] on div "Закрыть" at bounding box center [1520, 139] width 30 height 30
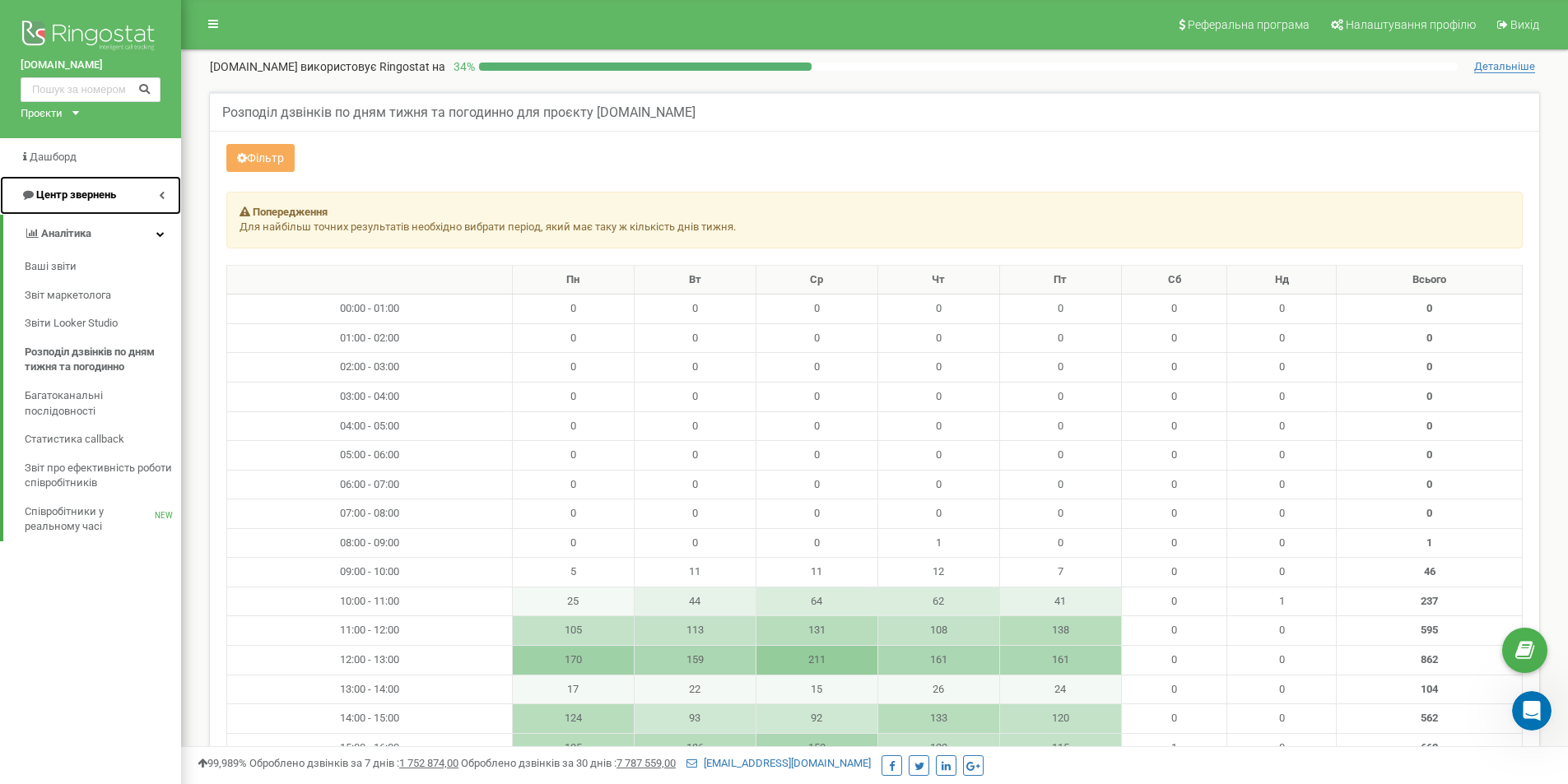
click at [105, 198] on span "Центр звернень" at bounding box center [75, 195] width 80 height 13
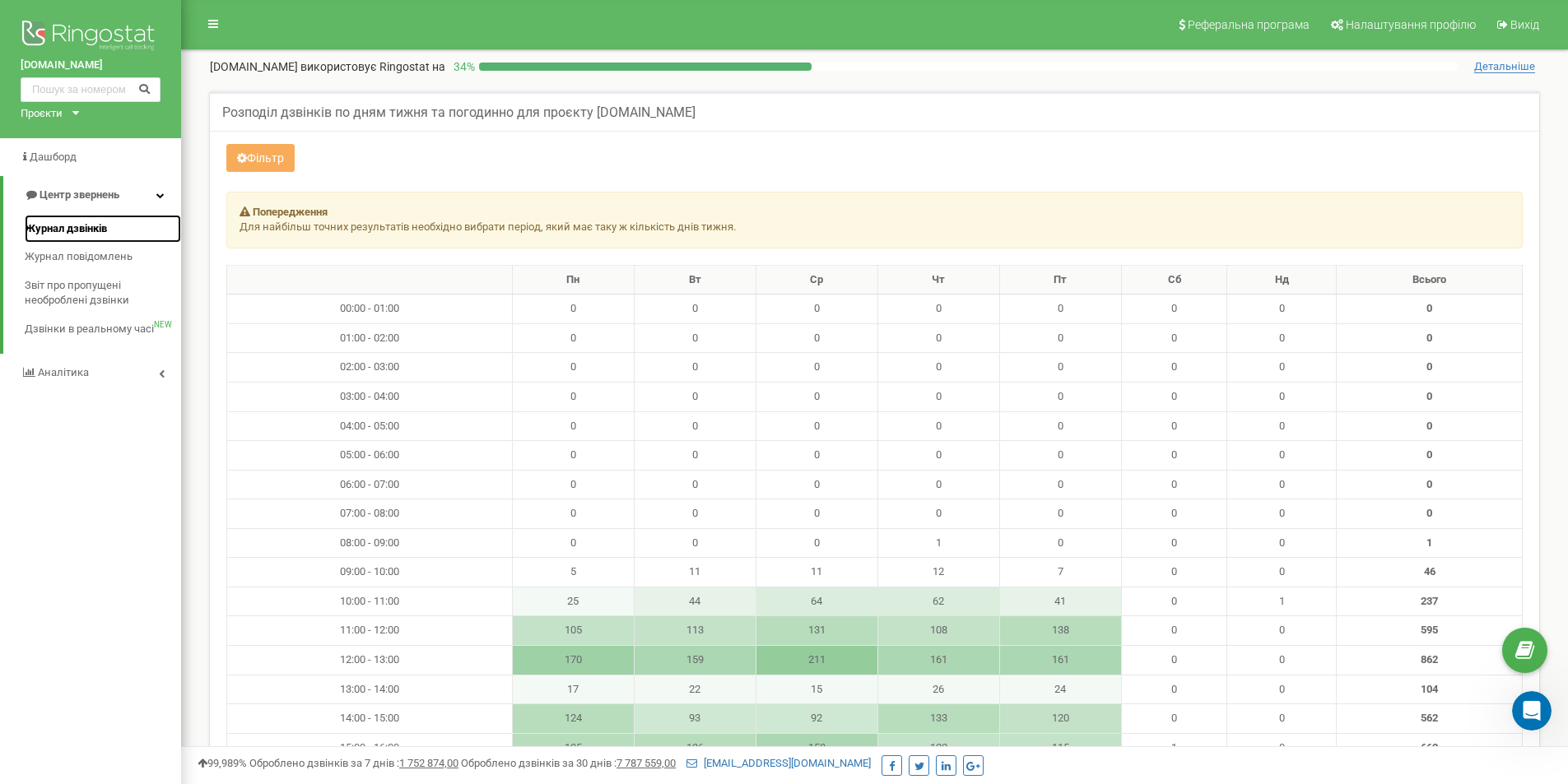
click at [104, 223] on span "Журнал дзвінків" at bounding box center [66, 229] width 83 height 15
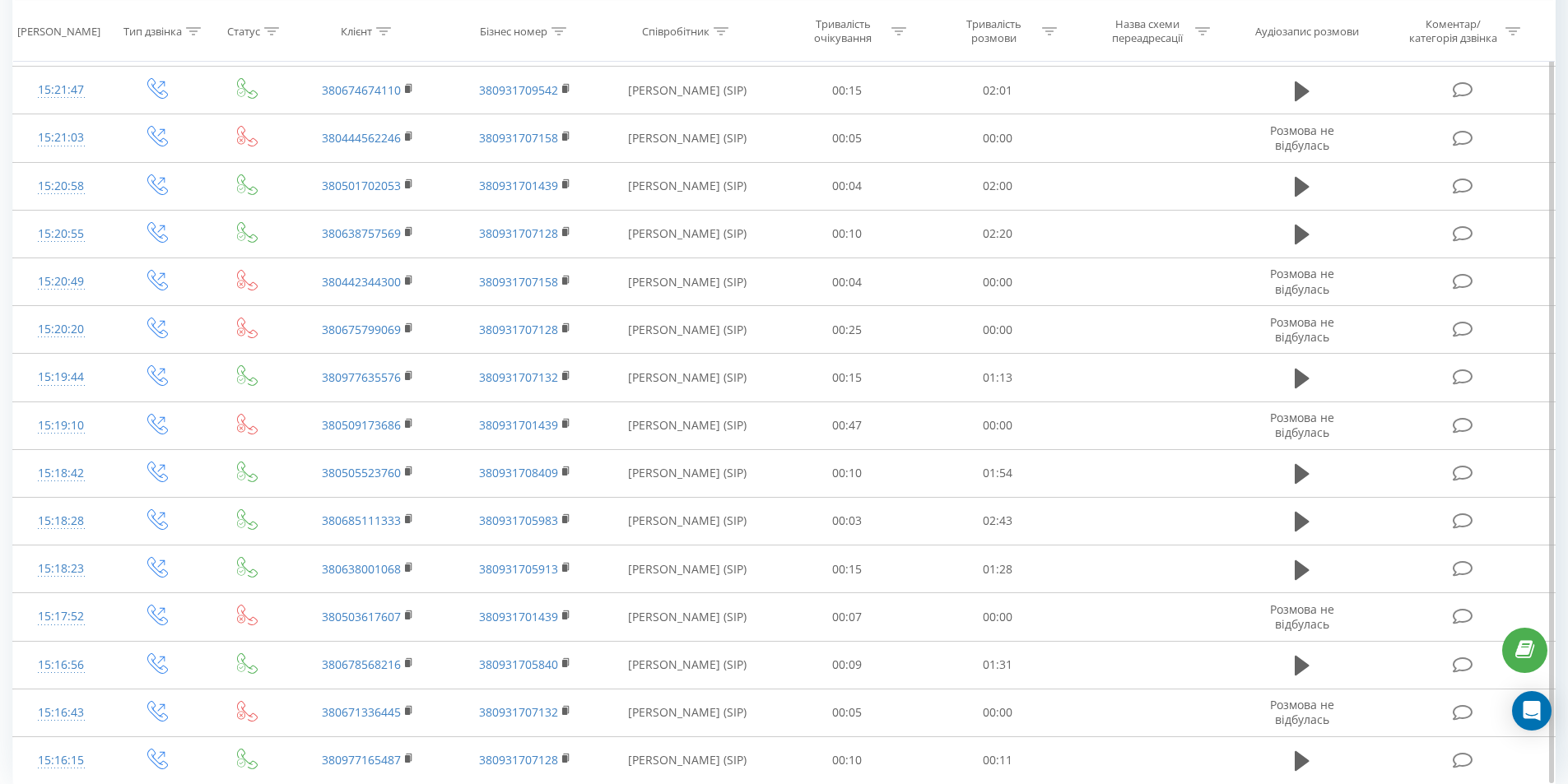
scroll to position [720, 0]
